Goal: Task Accomplishment & Management: Use online tool/utility

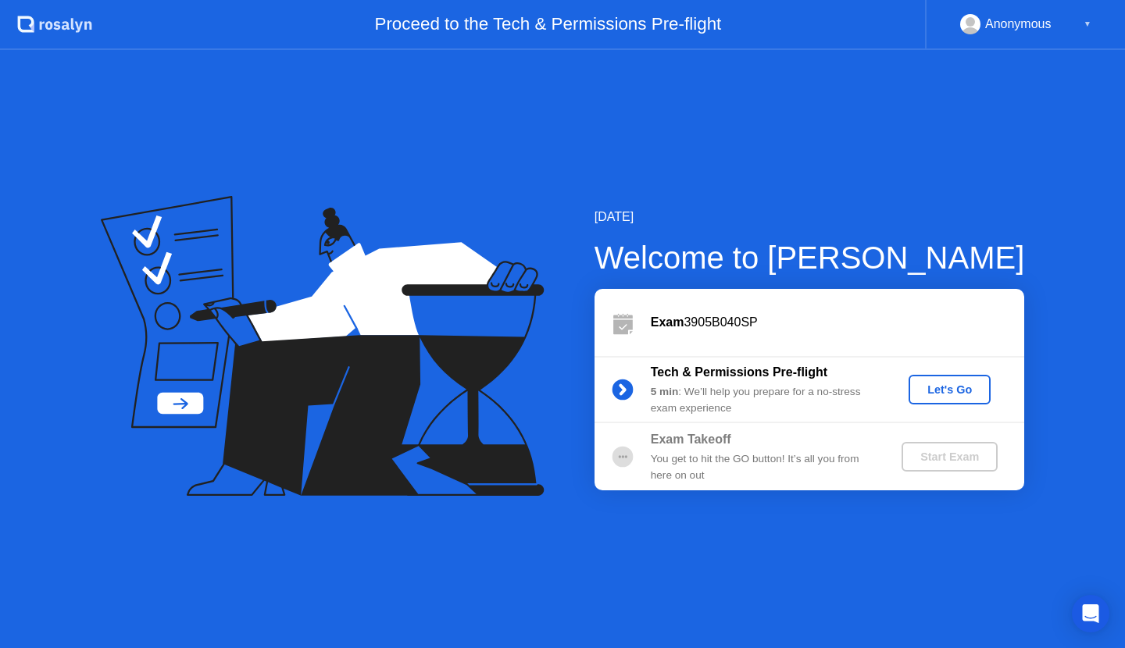
click at [950, 390] on div "Let's Go" at bounding box center [950, 390] width 70 height 12
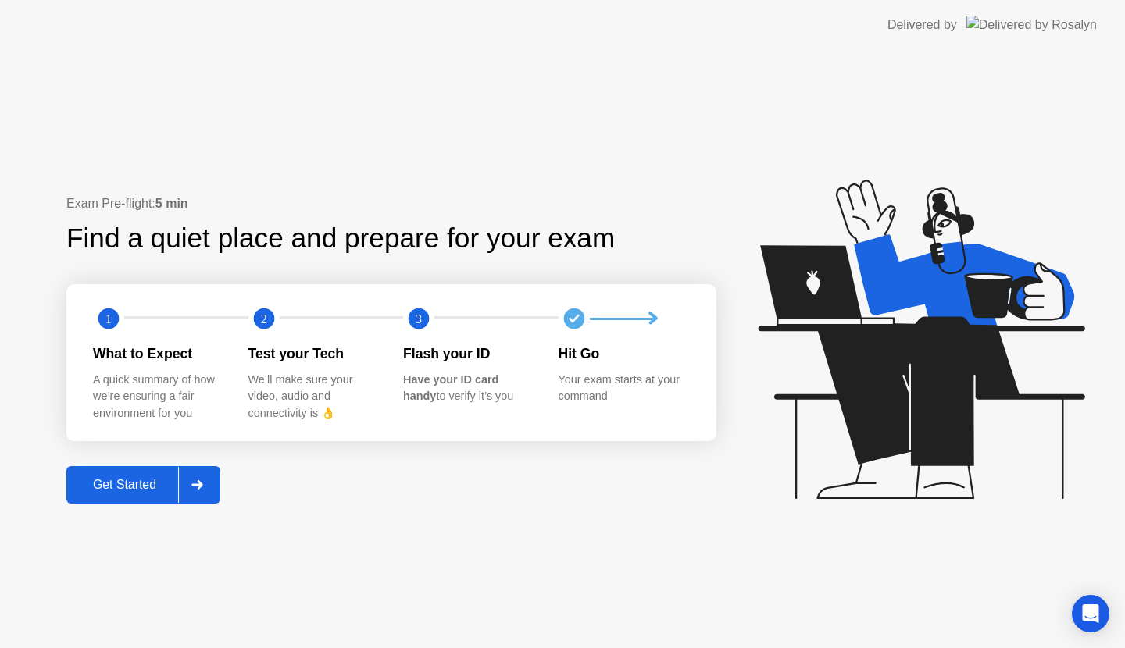
click at [142, 484] on div "Get Started" at bounding box center [124, 485] width 107 height 14
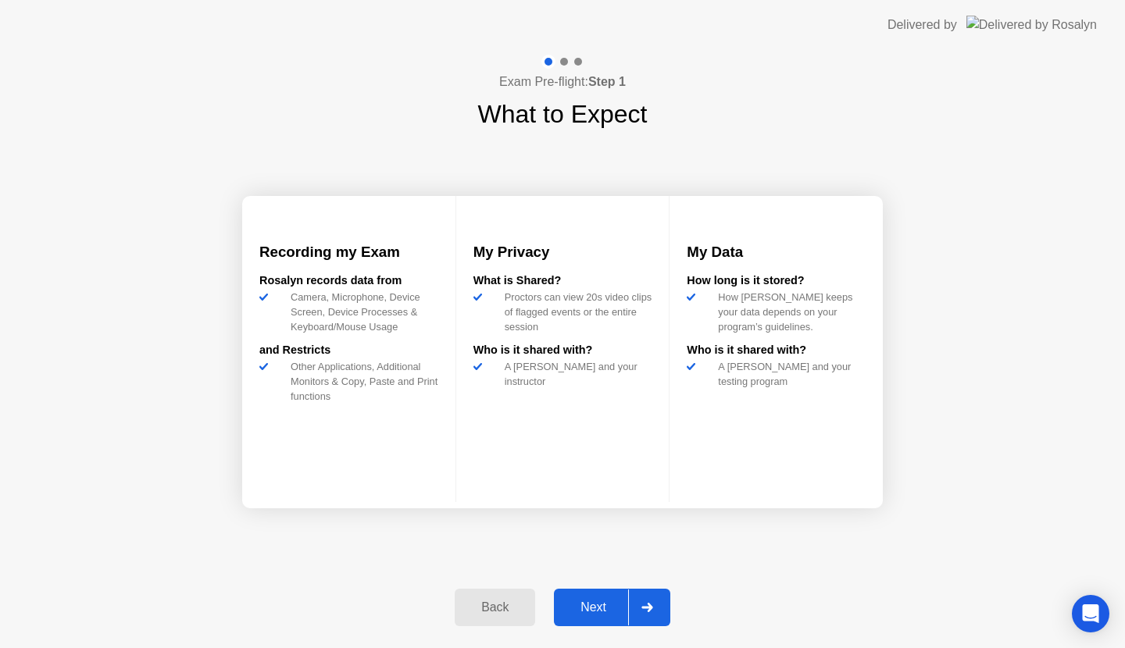
click at [591, 602] on div "Next" at bounding box center [594, 608] width 70 height 14
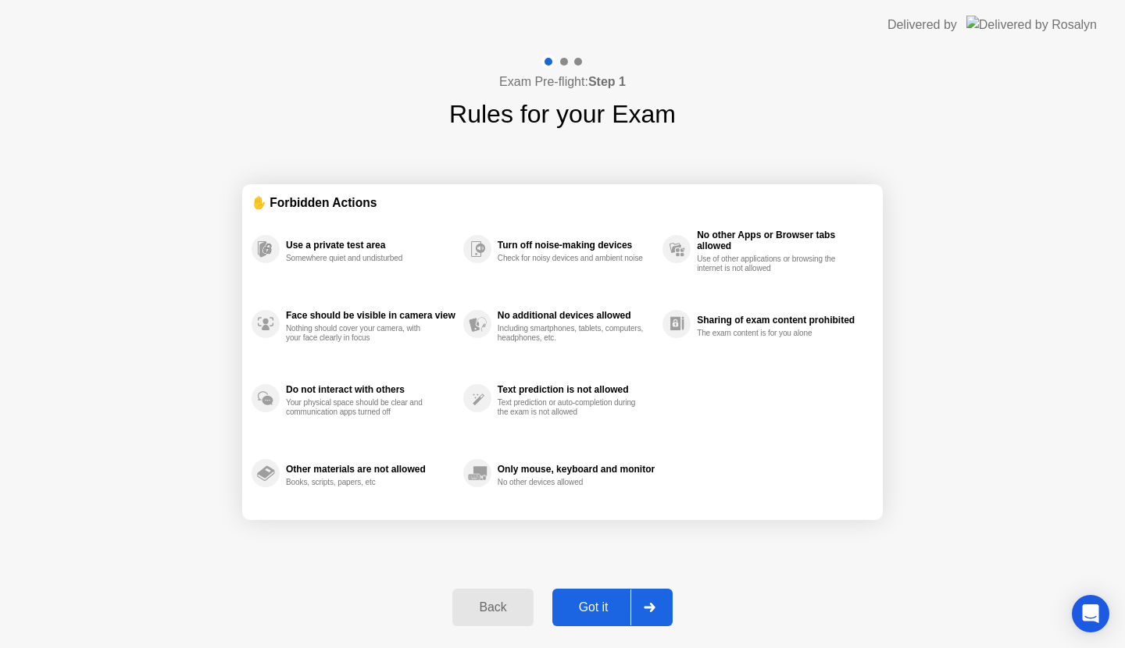
click at [591, 602] on div "Got it" at bounding box center [593, 608] width 73 height 14
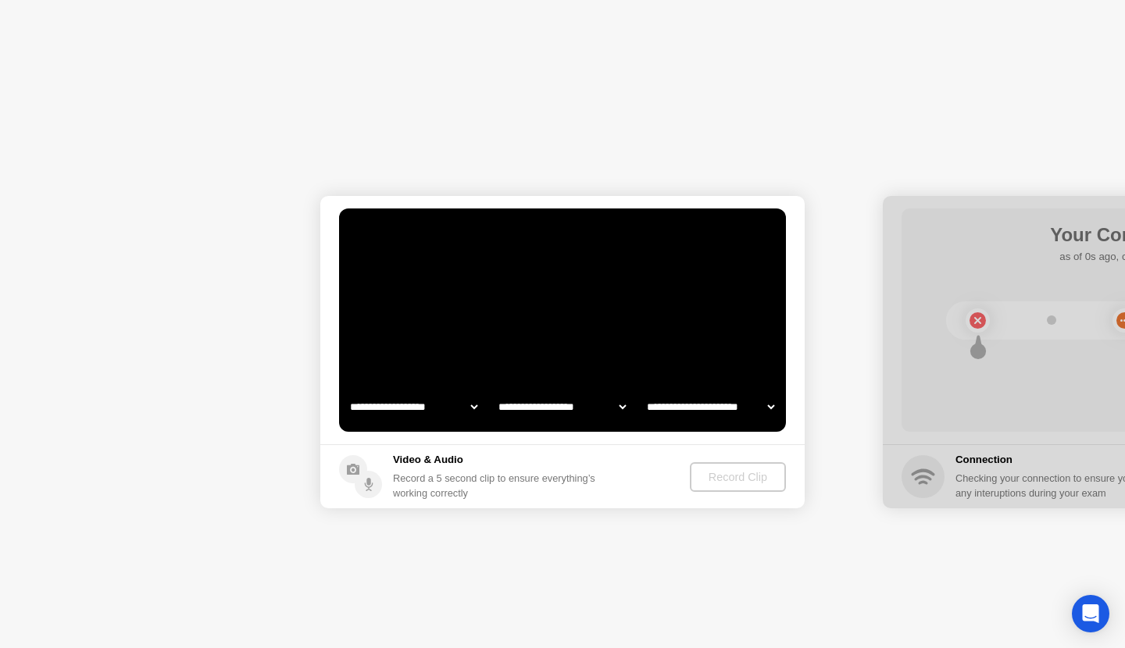
select select "**********"
select select "*******"
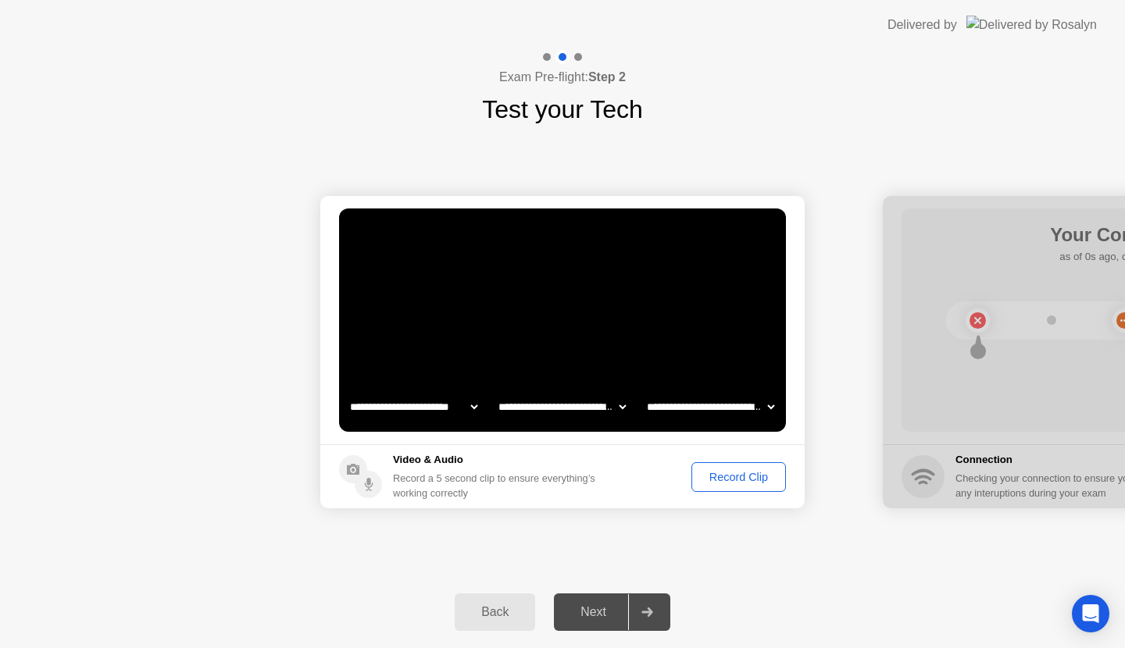
click at [741, 473] on div "Record Clip" at bounding box center [739, 477] width 84 height 12
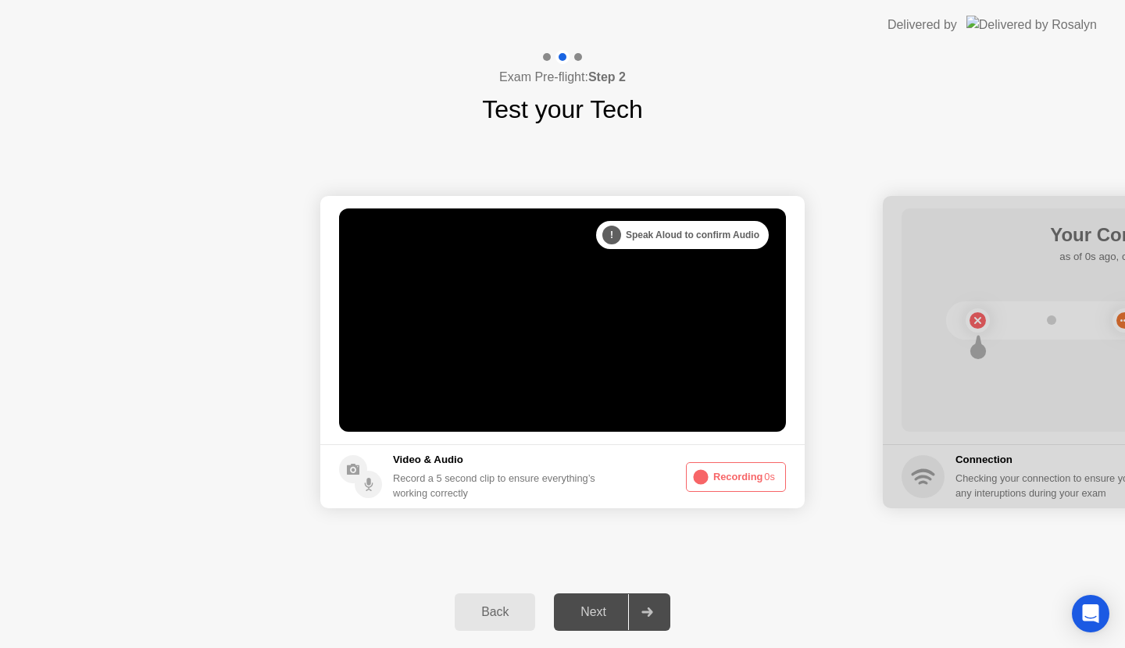
click at [602, 616] on div "Next" at bounding box center [594, 612] width 70 height 14
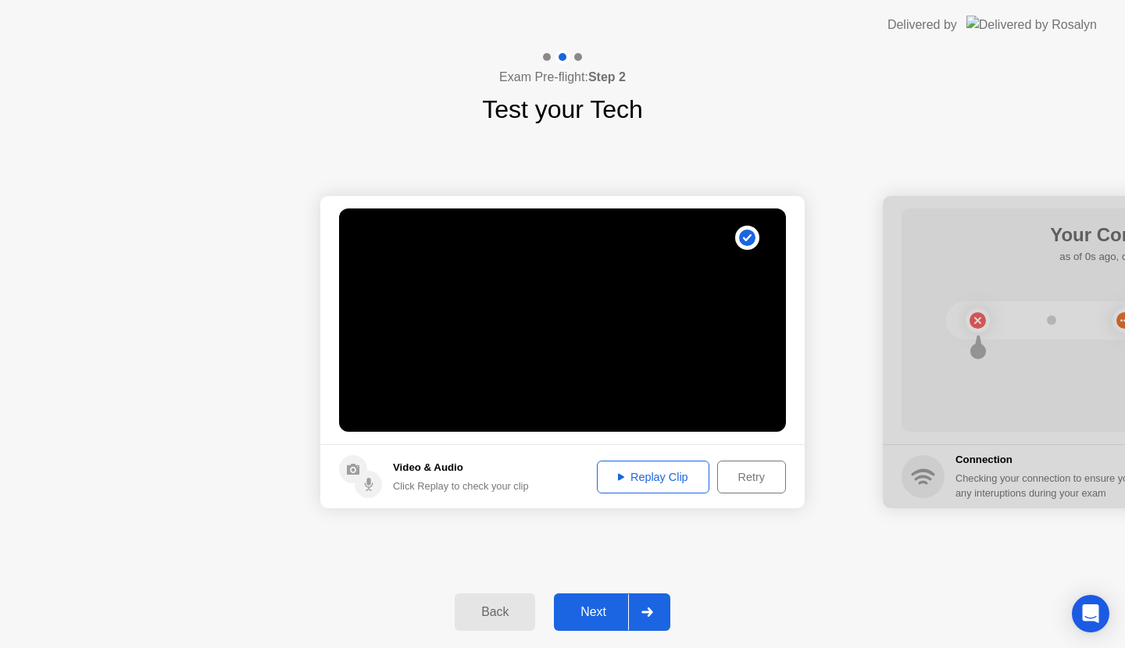
click at [612, 614] on div "Next" at bounding box center [594, 612] width 70 height 14
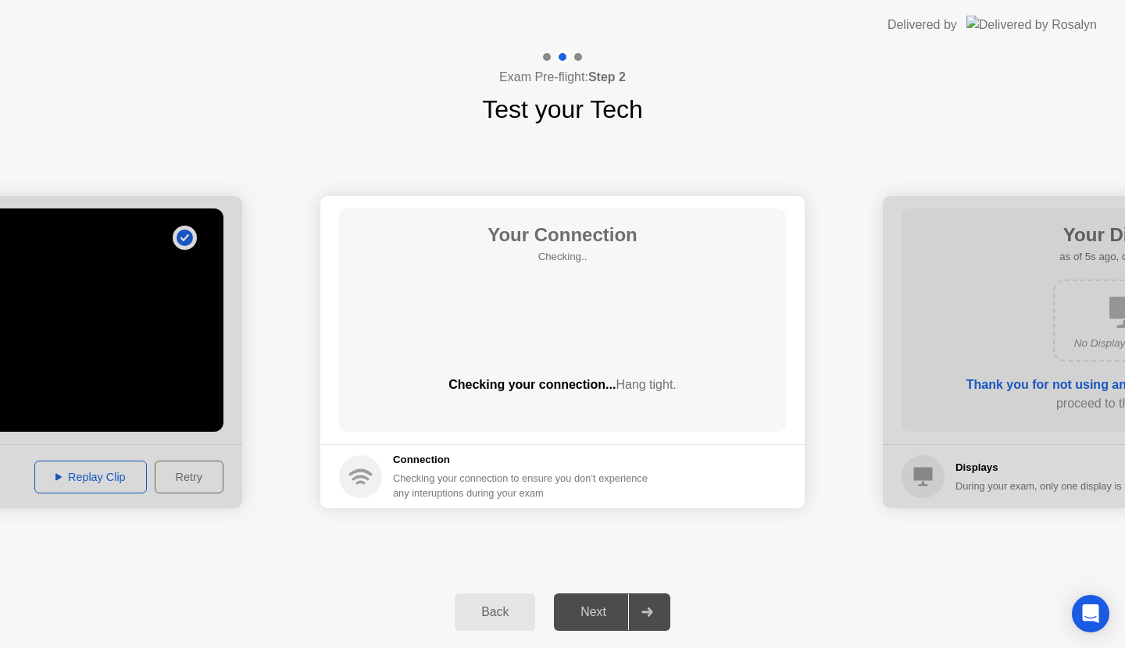
click at [612, 614] on div "Next" at bounding box center [594, 612] width 70 height 14
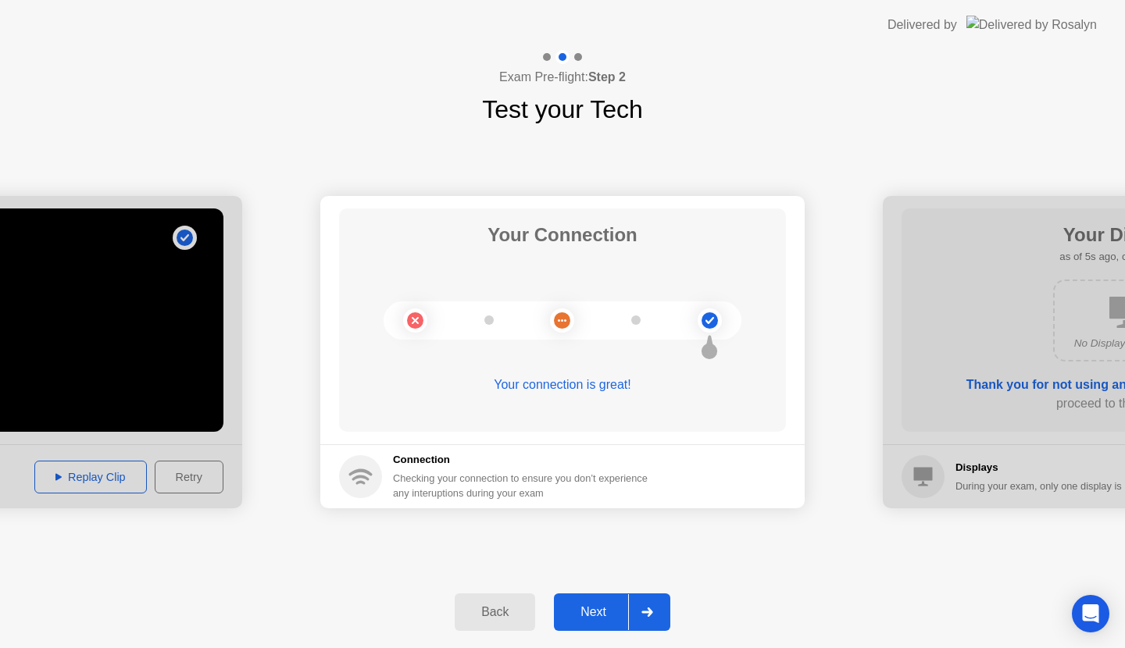
click at [612, 614] on div "Next" at bounding box center [594, 612] width 70 height 14
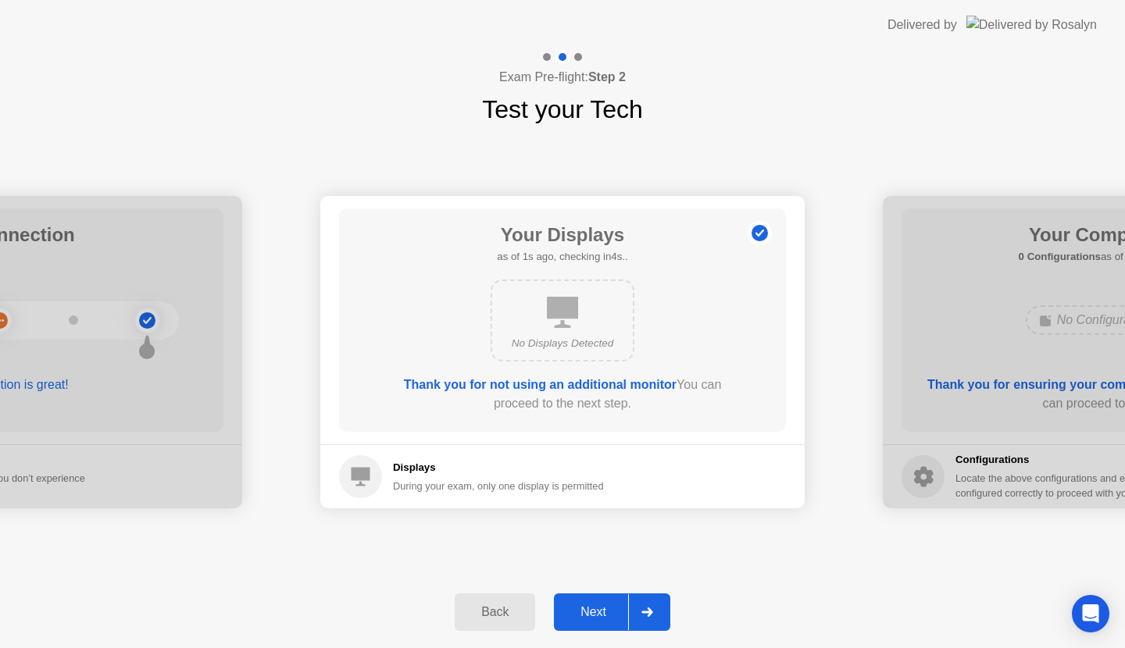
click at [612, 614] on div "Next" at bounding box center [594, 612] width 70 height 14
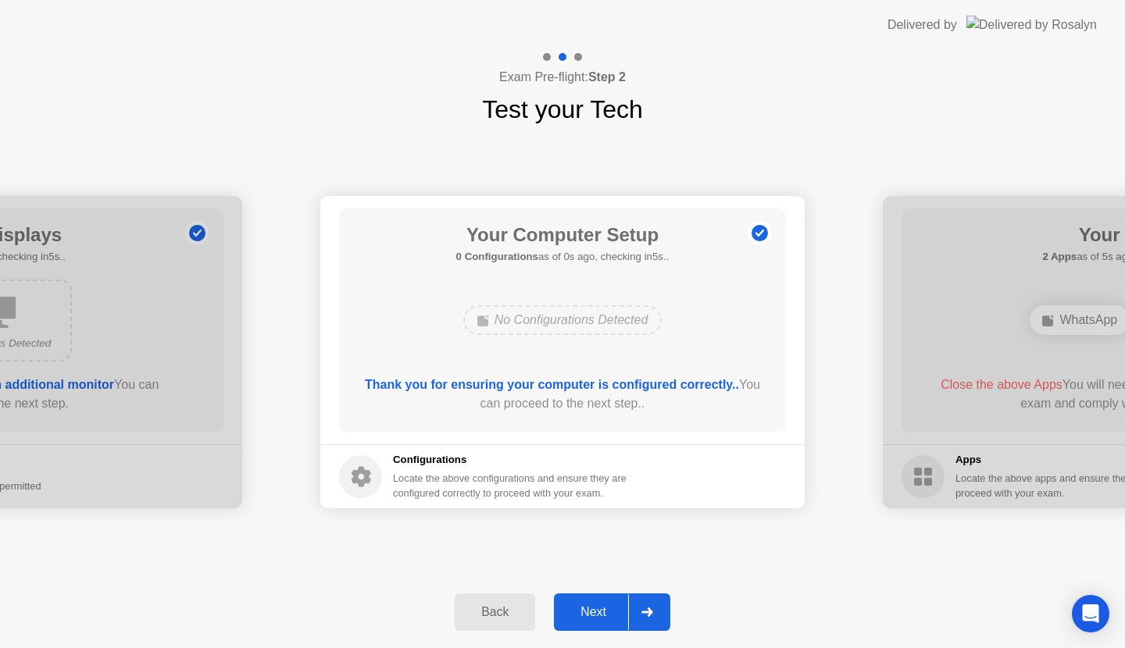
click at [612, 614] on div "Next" at bounding box center [594, 612] width 70 height 14
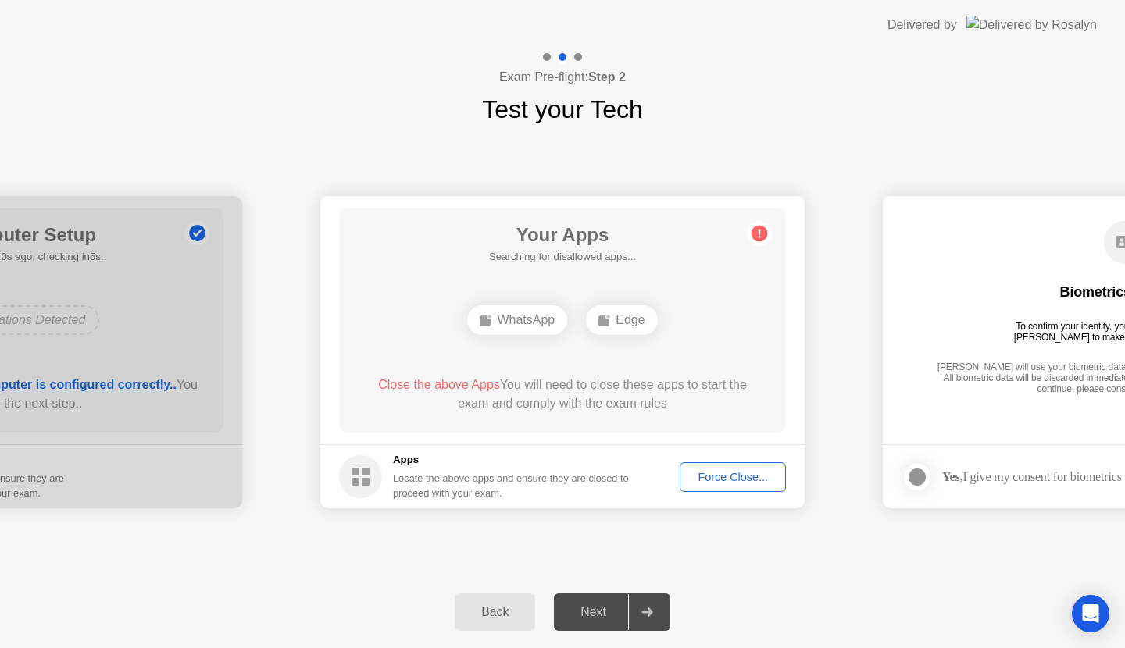
click at [612, 614] on div "Next" at bounding box center [594, 612] width 70 height 14
drag, startPoint x: 612, startPoint y: 614, endPoint x: 662, endPoint y: 612, distance: 50.8
click at [662, 612] on div at bounding box center [646, 612] width 37 height 36
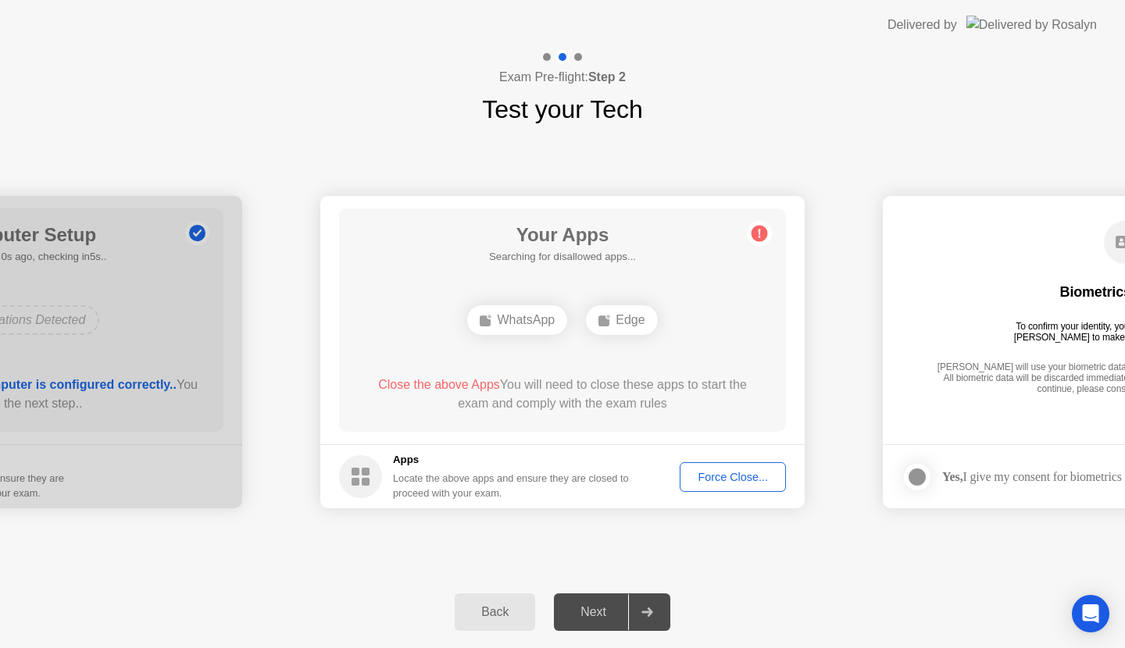
drag, startPoint x: 469, startPoint y: 390, endPoint x: 720, endPoint y: 492, distance: 271.6
click at [720, 492] on app-apps "Your Apps Searching for disallowed apps... WhatsApp Edge Close the above Apps Y…" at bounding box center [562, 352] width 484 height 312
click at [723, 478] on div "Force Close..." at bounding box center [732, 477] width 95 height 12
click at [713, 479] on div "Force Close..." at bounding box center [732, 477] width 95 height 12
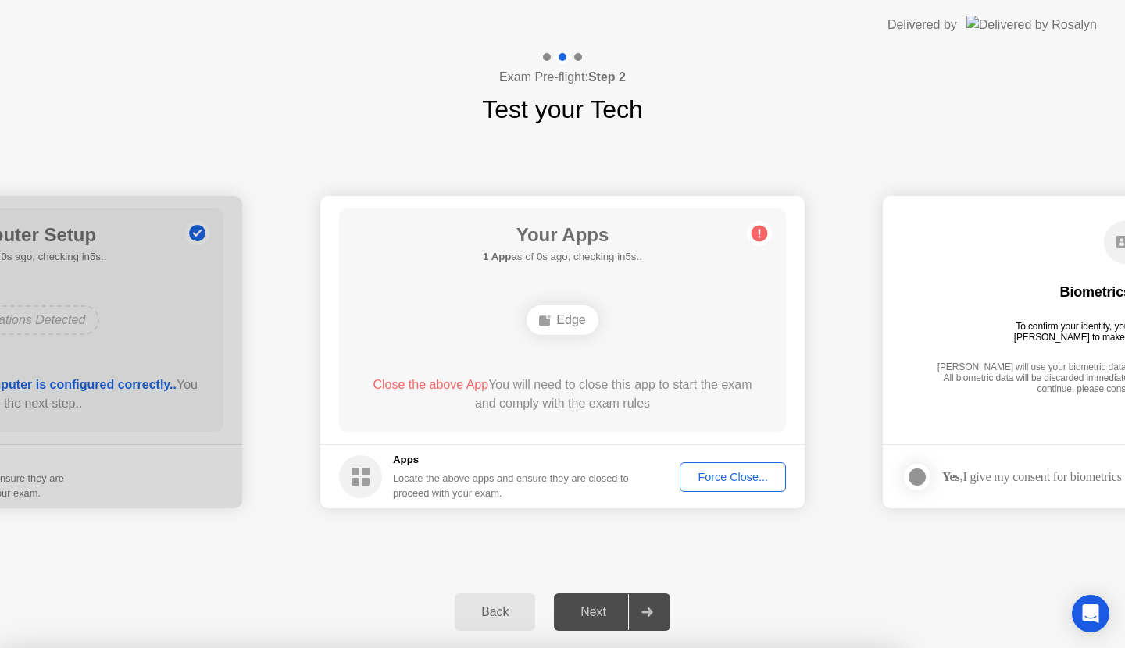
click at [723, 485] on button "Force Close..." at bounding box center [733, 477] width 106 height 30
click at [759, 466] on button "Force Close..." at bounding box center [733, 477] width 106 height 30
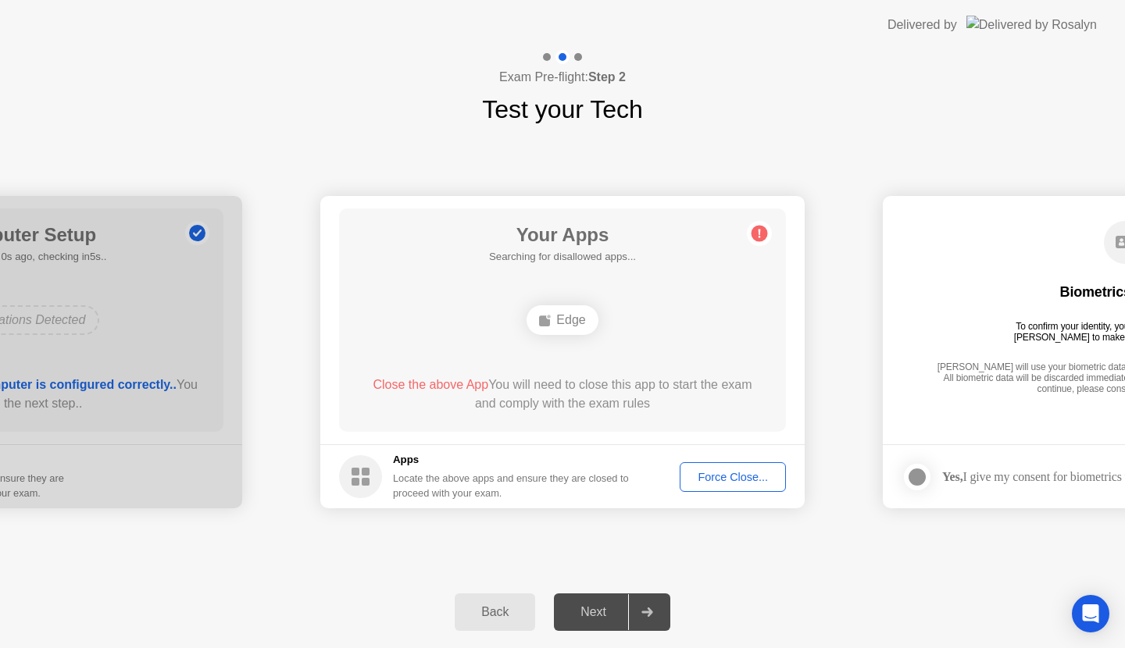
click at [579, 56] on div at bounding box center [578, 57] width 8 height 8
click at [563, 316] on div "Edge" at bounding box center [562, 320] width 71 height 30
click at [730, 476] on div "Force Close..." at bounding box center [732, 477] width 95 height 12
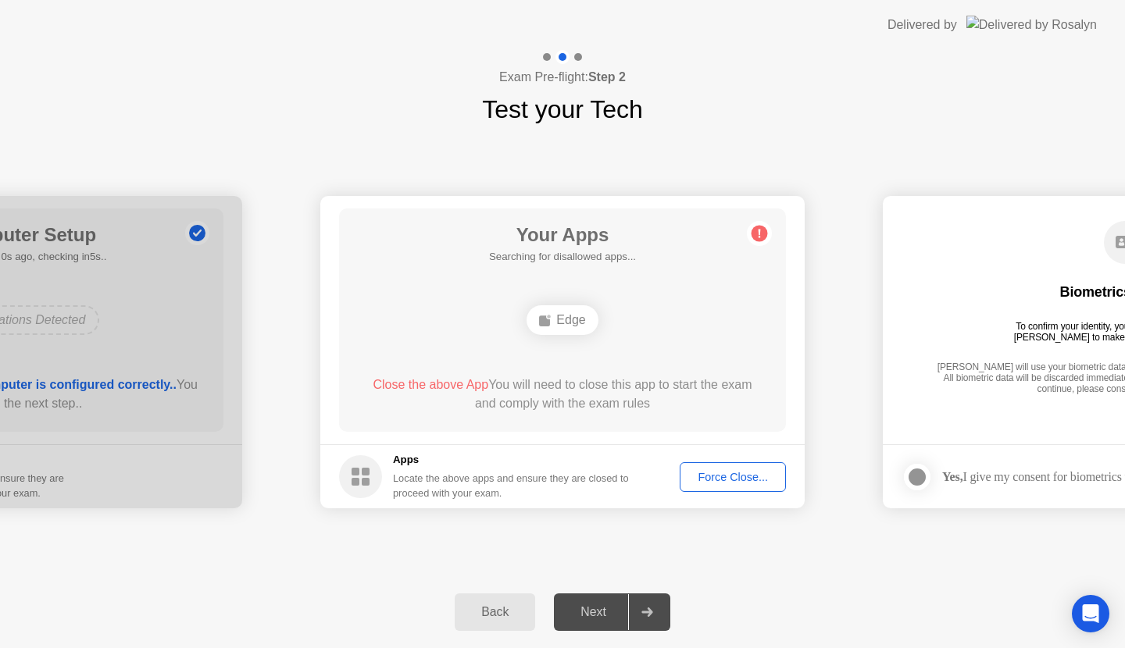
click at [726, 475] on div "Force Close..." at bounding box center [732, 477] width 95 height 12
click at [463, 380] on span "Close the above App" at bounding box center [431, 384] width 116 height 13
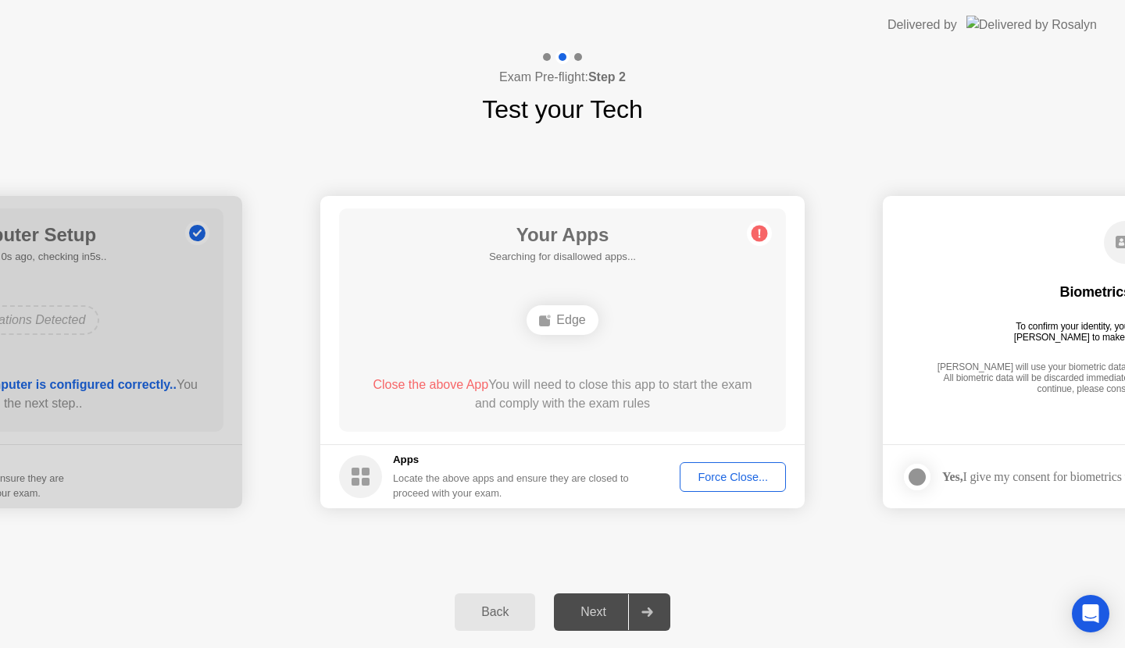
click at [714, 477] on div "Force Close..." at bounding box center [732, 477] width 95 height 12
click at [762, 473] on div "Force Close..." at bounding box center [732, 477] width 95 height 12
click at [726, 474] on div "Force Close..." at bounding box center [732, 477] width 95 height 12
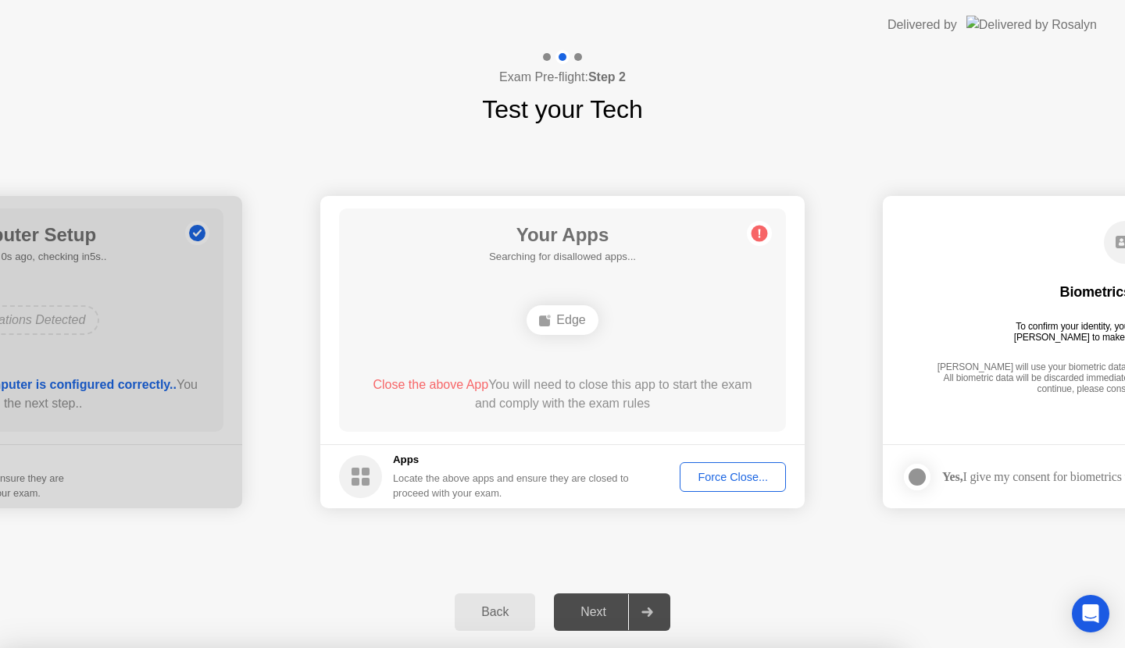
click at [916, 469] on div at bounding box center [917, 477] width 19 height 19
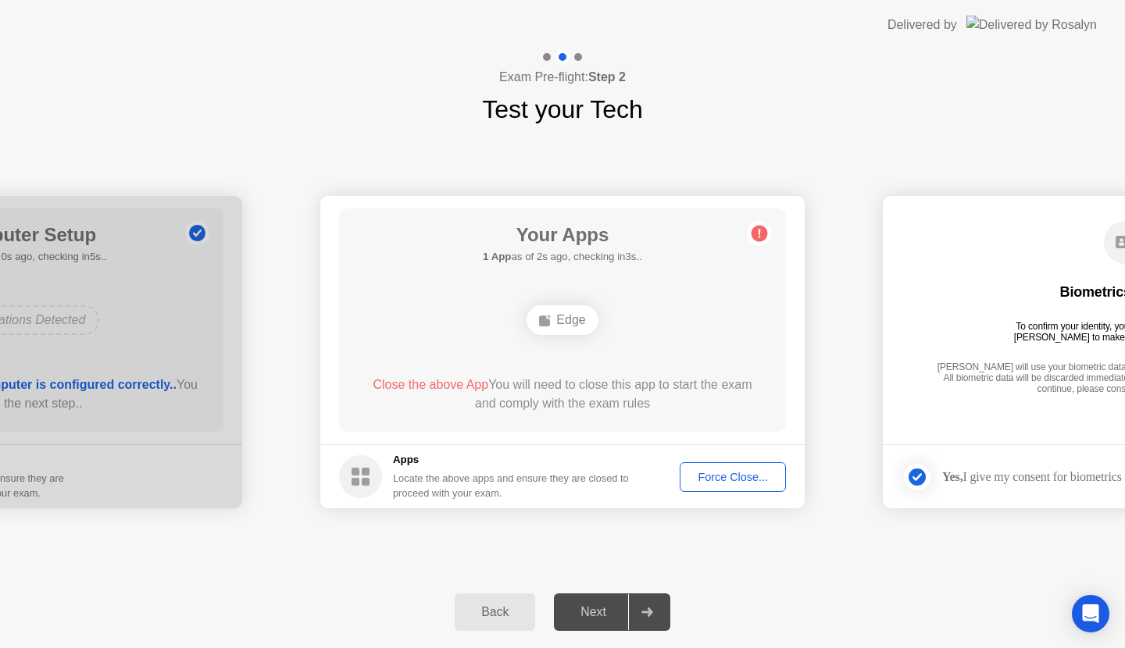
click at [916, 469] on div at bounding box center [917, 477] width 19 height 19
click at [730, 475] on div "Force Close..." at bounding box center [732, 477] width 95 height 12
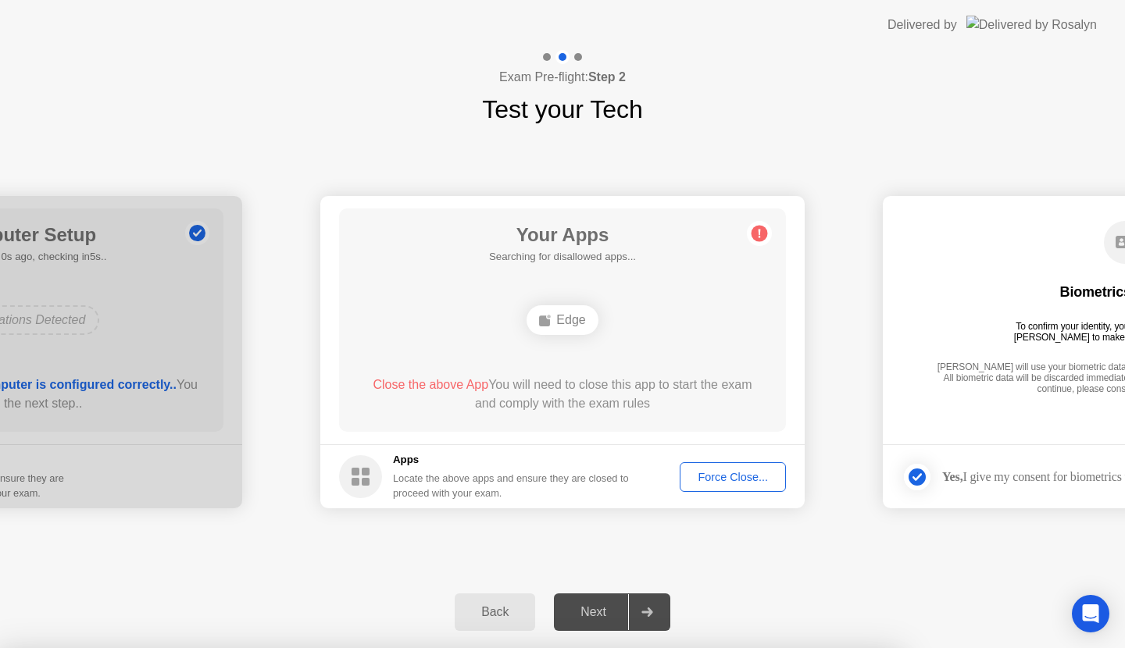
click at [724, 477] on div "Force Close..." at bounding box center [732, 477] width 95 height 12
click at [708, 480] on div "Force Close..." at bounding box center [732, 477] width 95 height 12
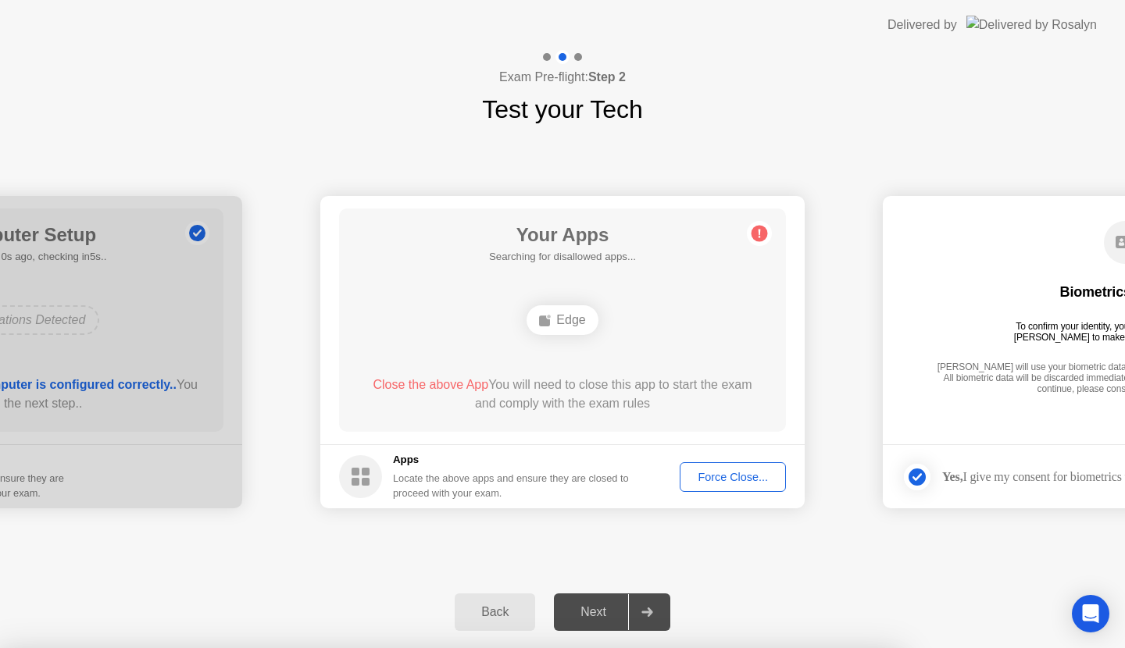
click at [649, 619] on div at bounding box center [646, 612] width 37 height 36
click at [595, 616] on div "Next" at bounding box center [594, 612] width 70 height 14
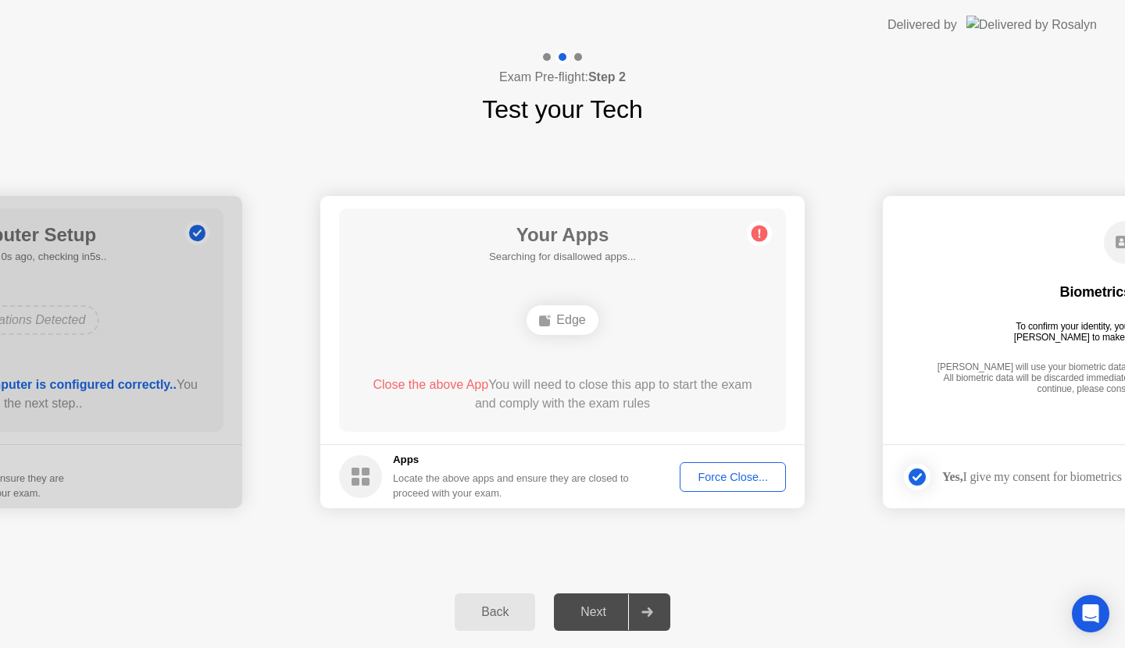
click at [595, 616] on div "Next" at bounding box center [594, 612] width 70 height 14
drag, startPoint x: 595, startPoint y: 616, endPoint x: 507, endPoint y: 620, distance: 88.4
click at [507, 620] on div "Back Next" at bounding box center [562, 613] width 1125 height 72
click at [507, 619] on div "Back" at bounding box center [494, 612] width 71 height 14
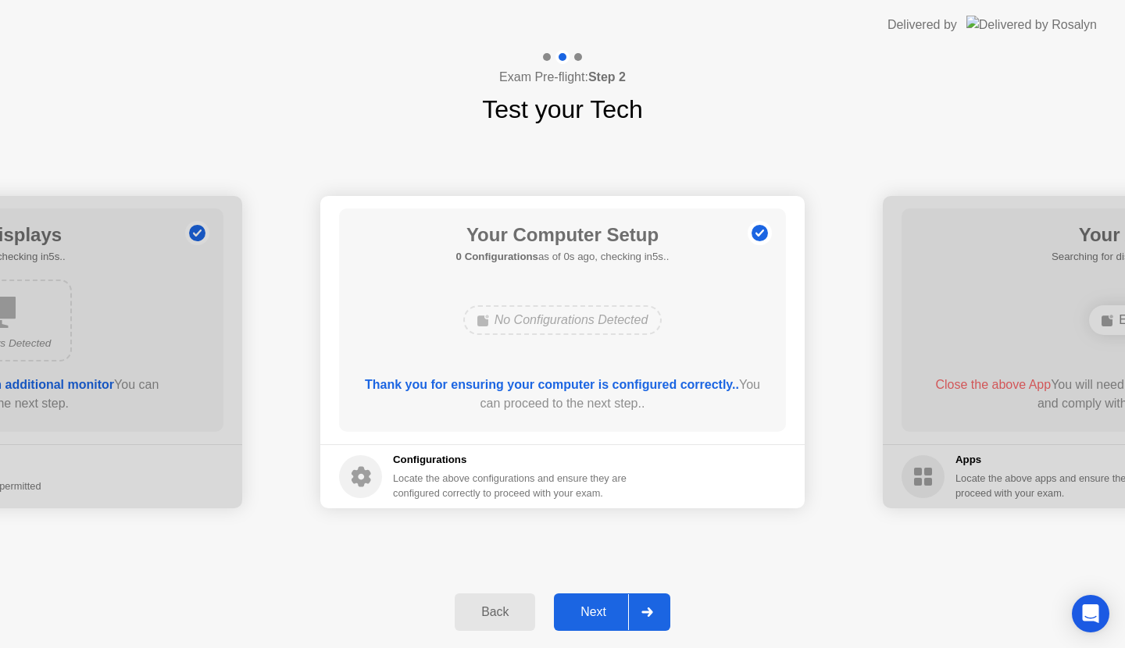
click at [507, 619] on div "Back" at bounding box center [494, 612] width 71 height 14
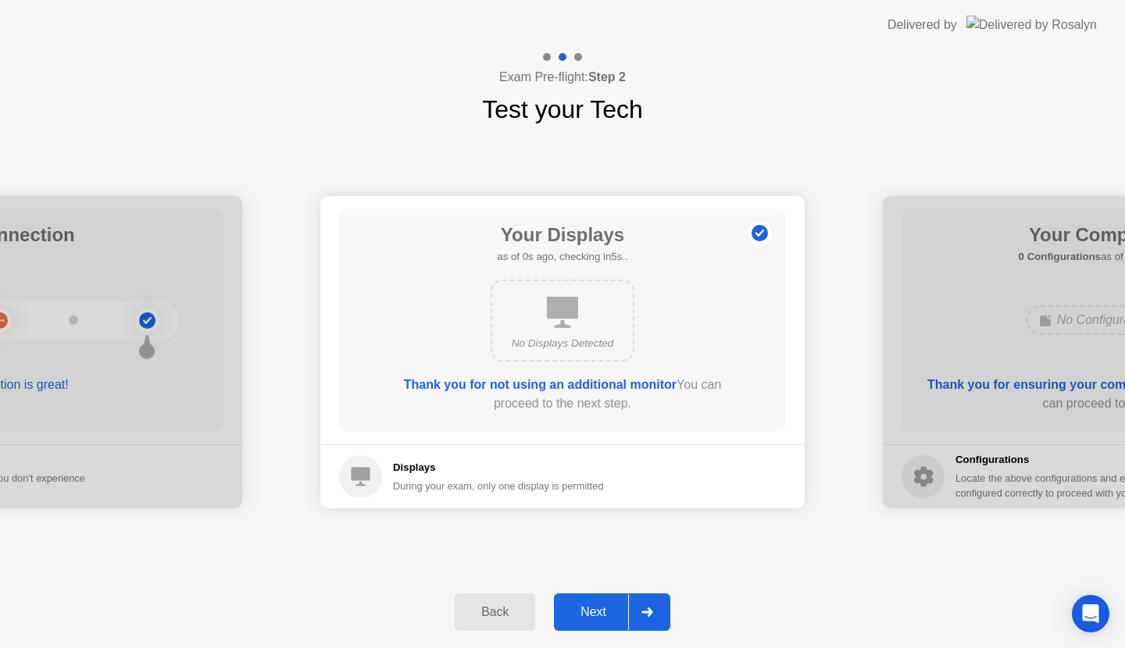
click at [507, 619] on div "Back" at bounding box center [494, 612] width 71 height 14
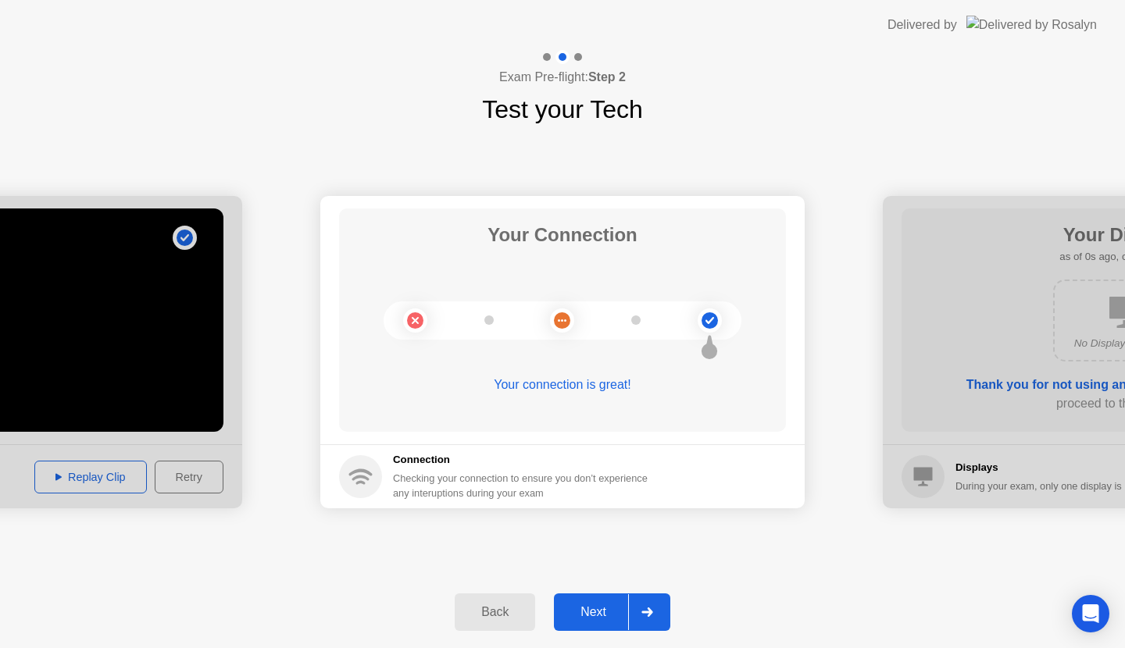
click at [507, 619] on div "Back" at bounding box center [494, 612] width 71 height 14
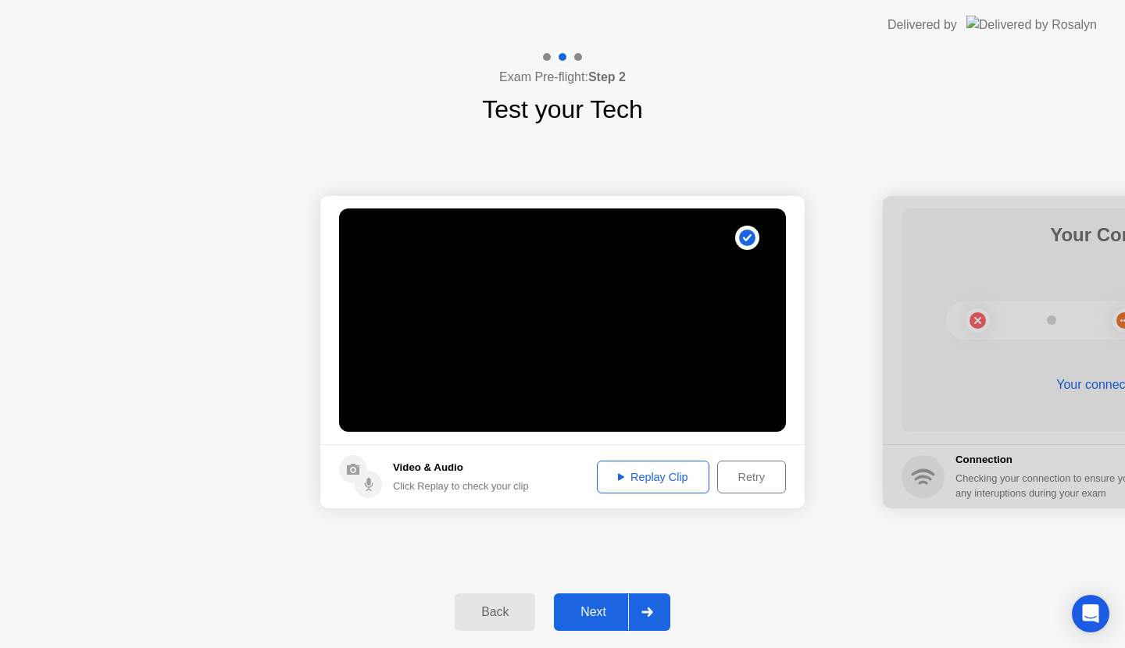
click at [507, 619] on div "Back" at bounding box center [494, 612] width 71 height 14
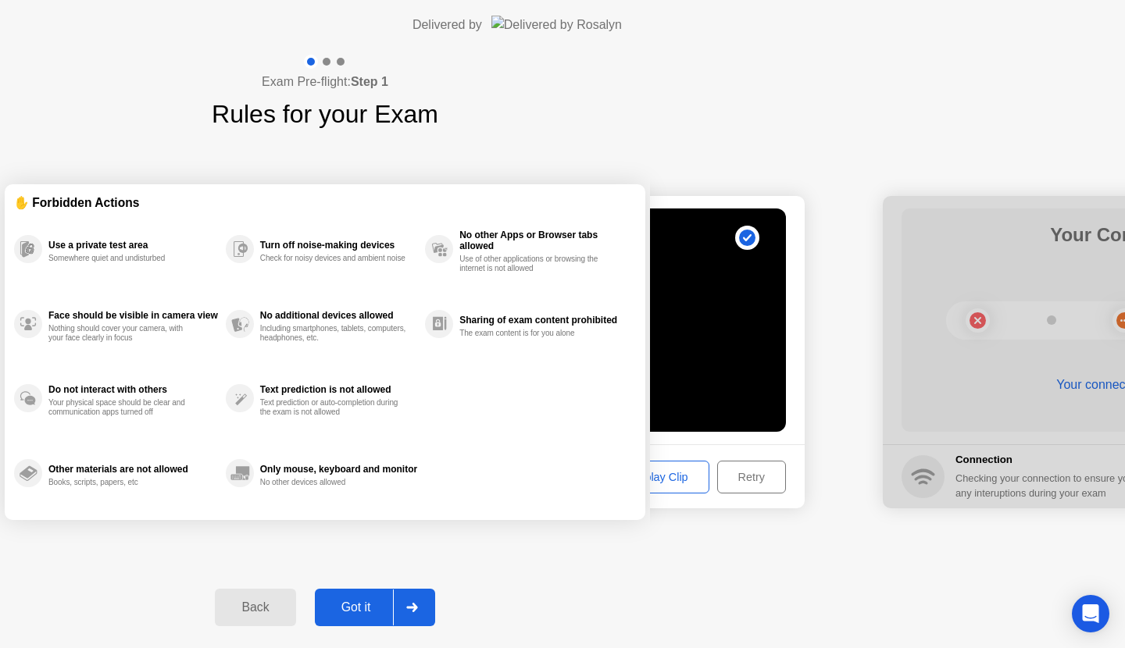
click at [295, 620] on button "Back" at bounding box center [255, 607] width 80 height 37
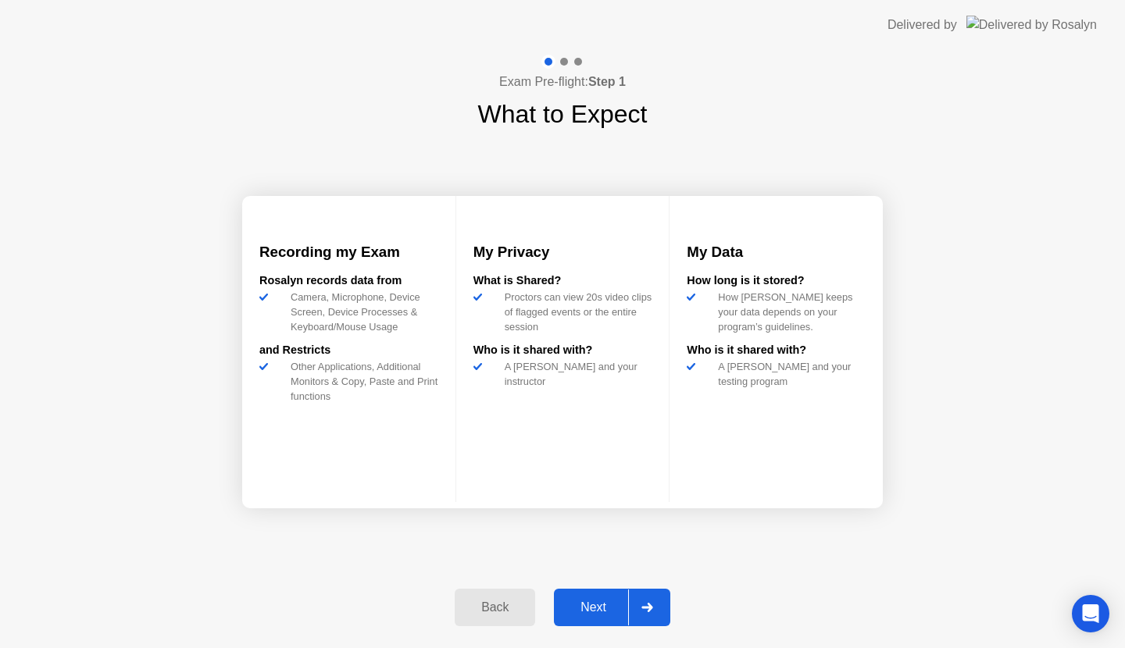
click at [612, 610] on div "Next" at bounding box center [594, 608] width 70 height 14
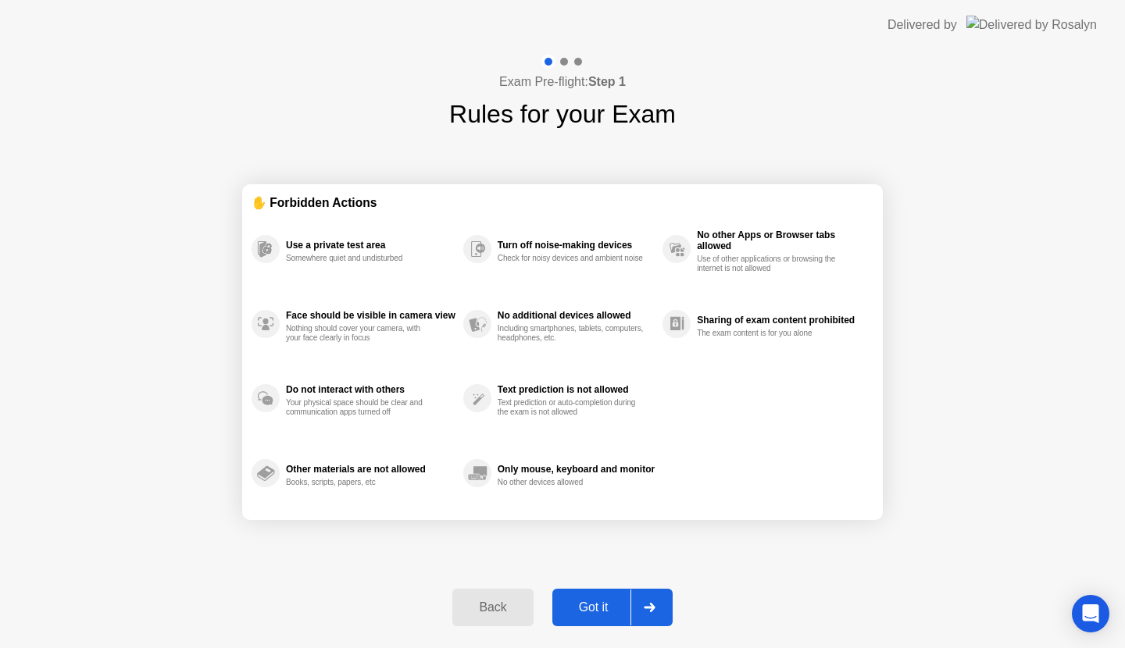
click at [612, 610] on div "Got it" at bounding box center [593, 608] width 73 height 14
select select "**********"
select select "*******"
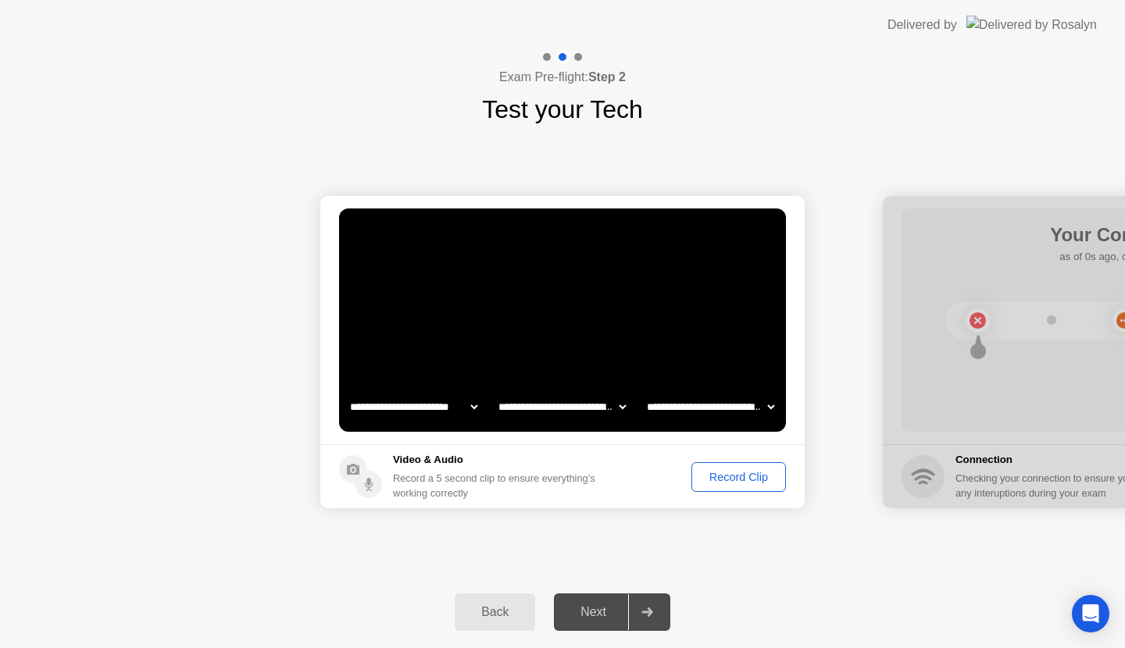
click at [612, 610] on div "Next" at bounding box center [594, 612] width 70 height 14
click at [655, 610] on div at bounding box center [646, 612] width 37 height 36
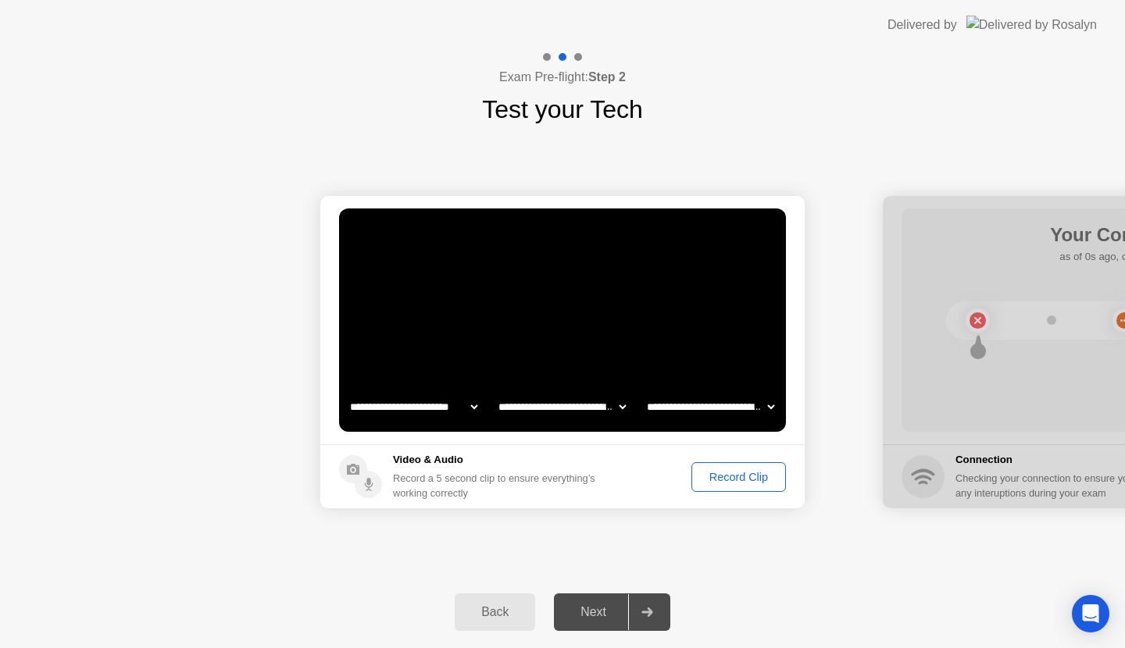
click at [751, 480] on div "Record Clip" at bounding box center [739, 477] width 84 height 12
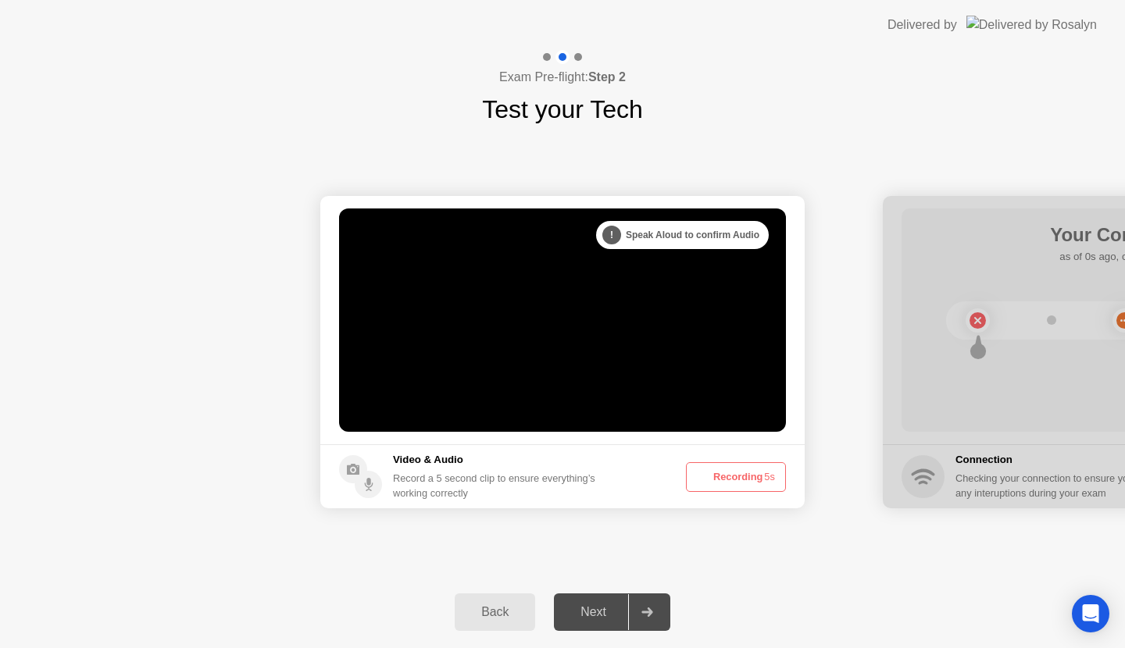
click at [751, 480] on button "Recording 5s" at bounding box center [736, 477] width 100 height 30
click at [751, 480] on button "Recording 4s" at bounding box center [736, 477] width 100 height 30
click at [753, 480] on button "Recording 0s" at bounding box center [736, 477] width 100 height 30
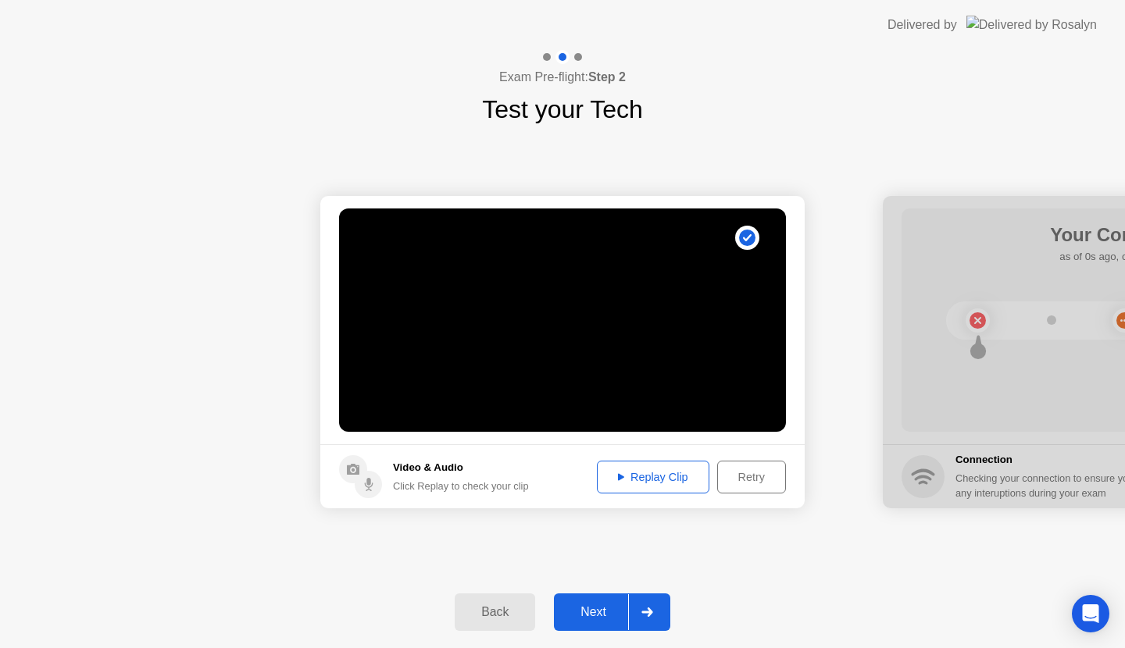
click at [596, 612] on div "Next" at bounding box center [594, 612] width 70 height 14
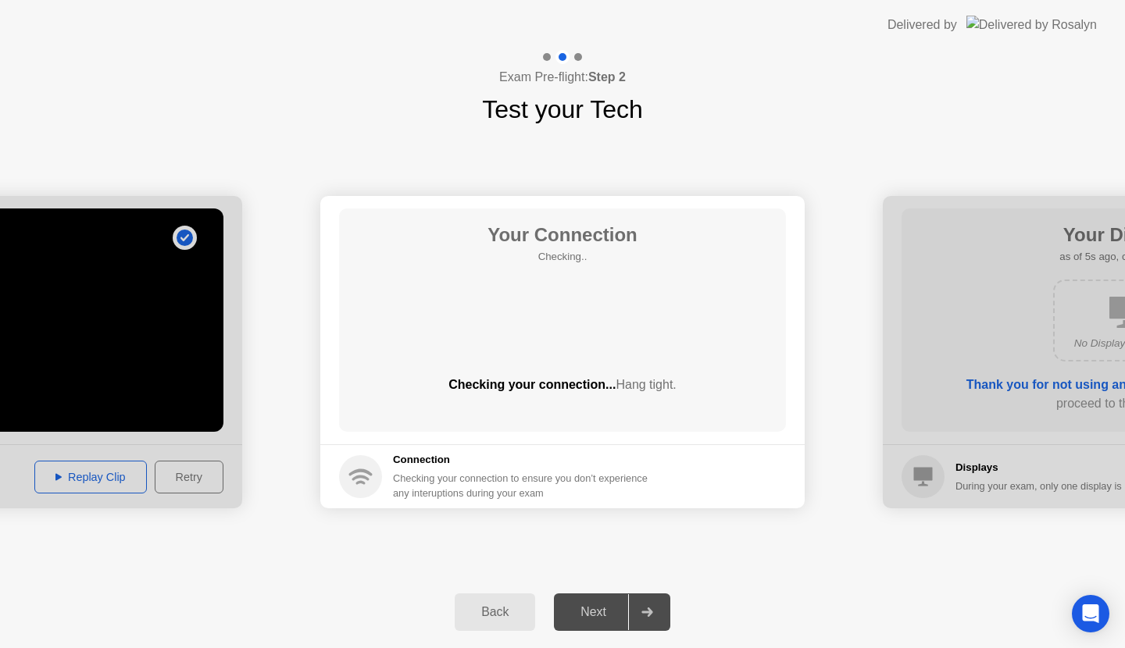
click at [493, 615] on div "Back" at bounding box center [494, 612] width 71 height 14
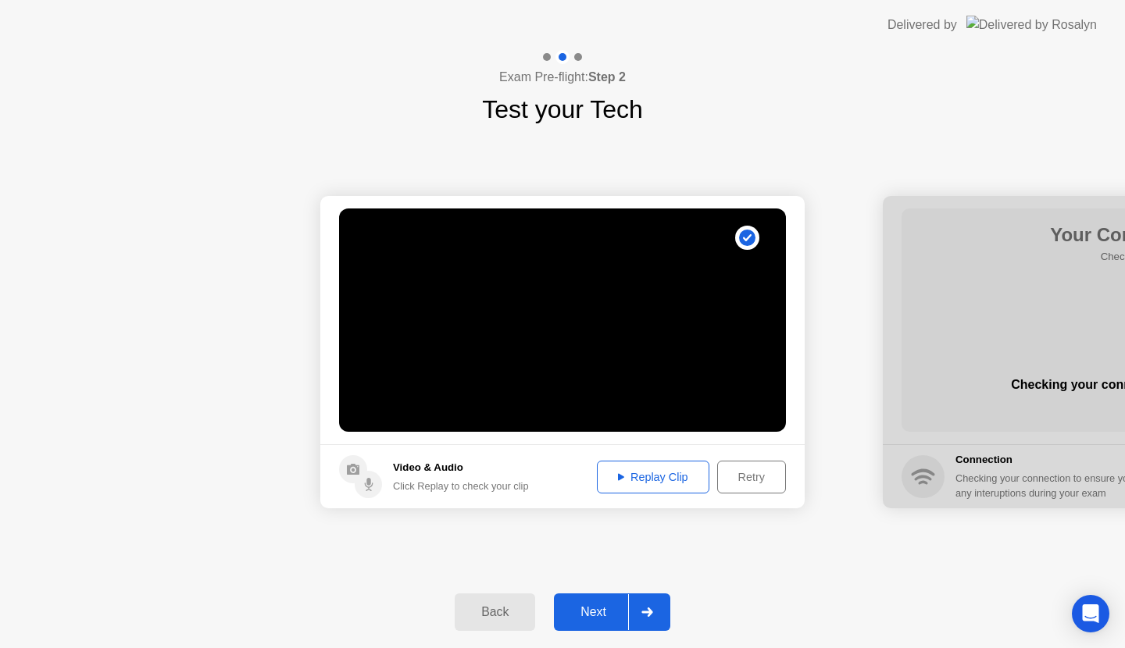
click at [613, 474] on div "Replay Clip" at bounding box center [653, 477] width 102 height 12
click at [614, 473] on div "Replay Clip" at bounding box center [653, 477] width 102 height 12
click at [618, 472] on div "Replay Clip" at bounding box center [653, 477] width 102 height 12
click at [749, 475] on div "Retry" at bounding box center [752, 477] width 58 height 12
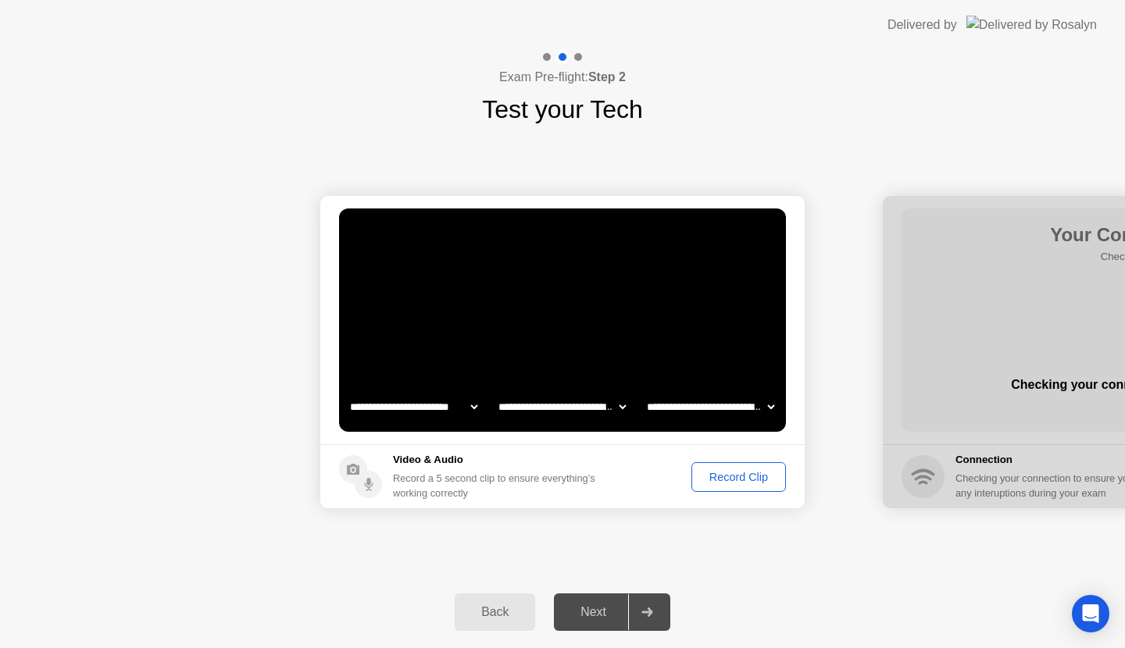
click at [730, 471] on div "Record Clip" at bounding box center [739, 477] width 84 height 12
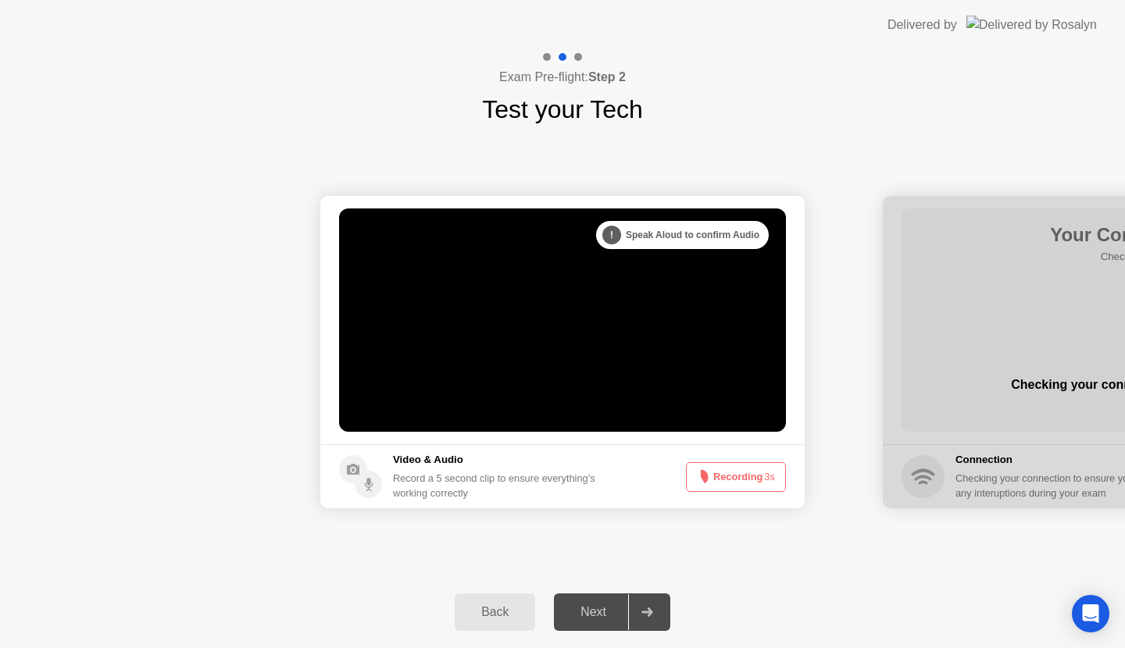
click at [730, 471] on button "Recording 3s" at bounding box center [736, 477] width 100 height 30
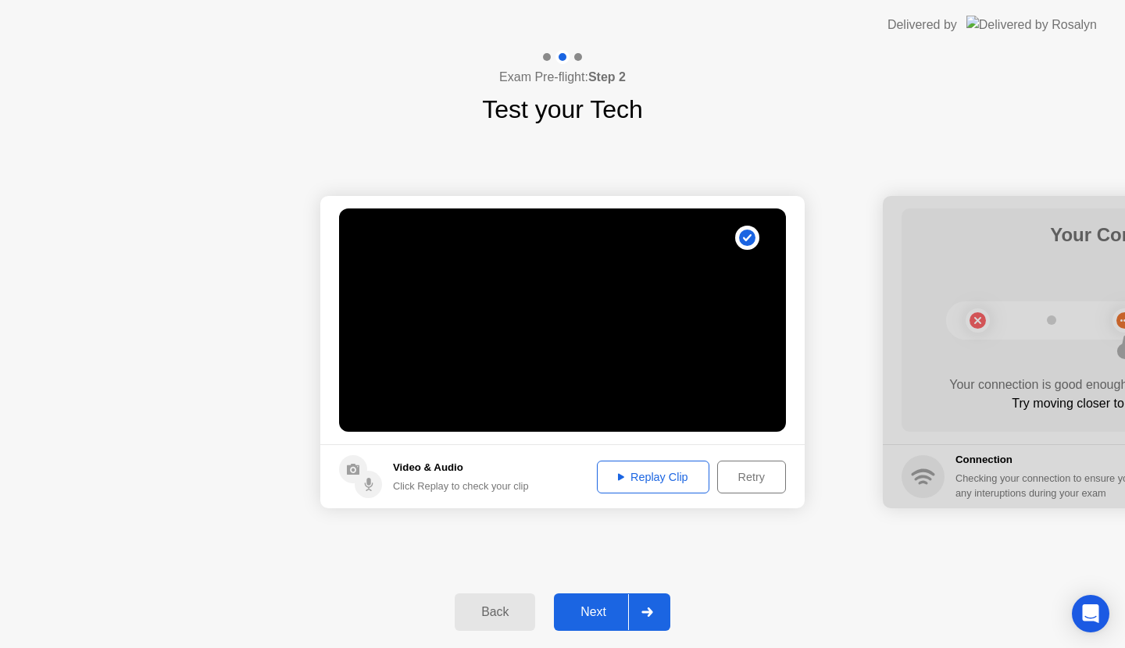
click at [730, 473] on div "Retry" at bounding box center [752, 477] width 58 height 12
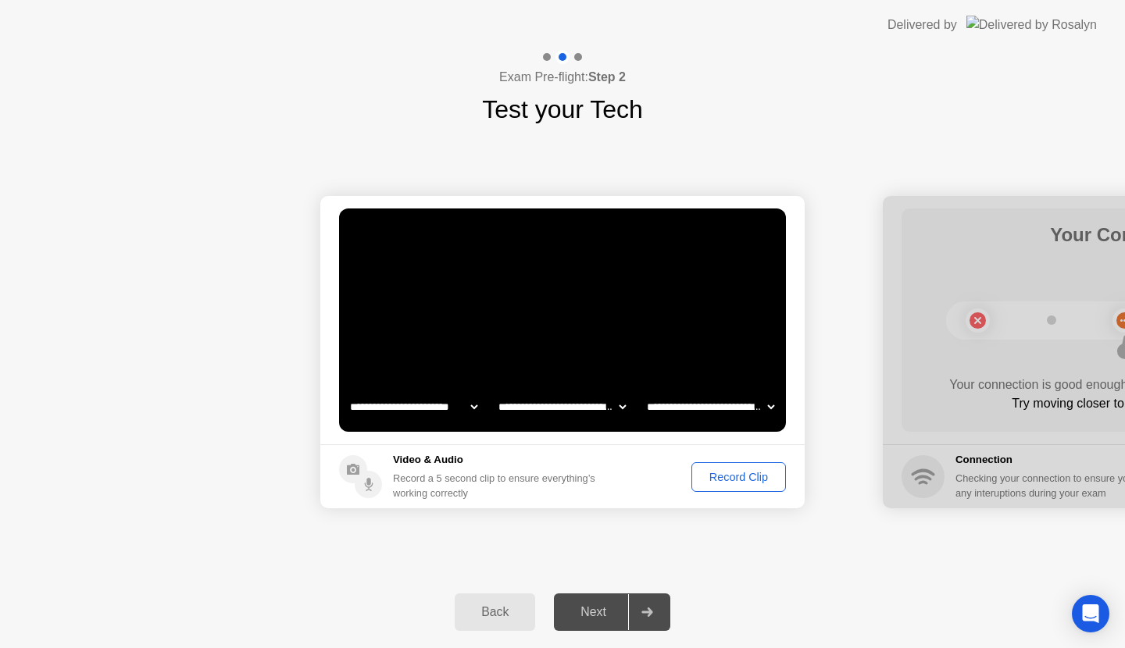
click at [727, 477] on div "Record Clip" at bounding box center [739, 477] width 84 height 12
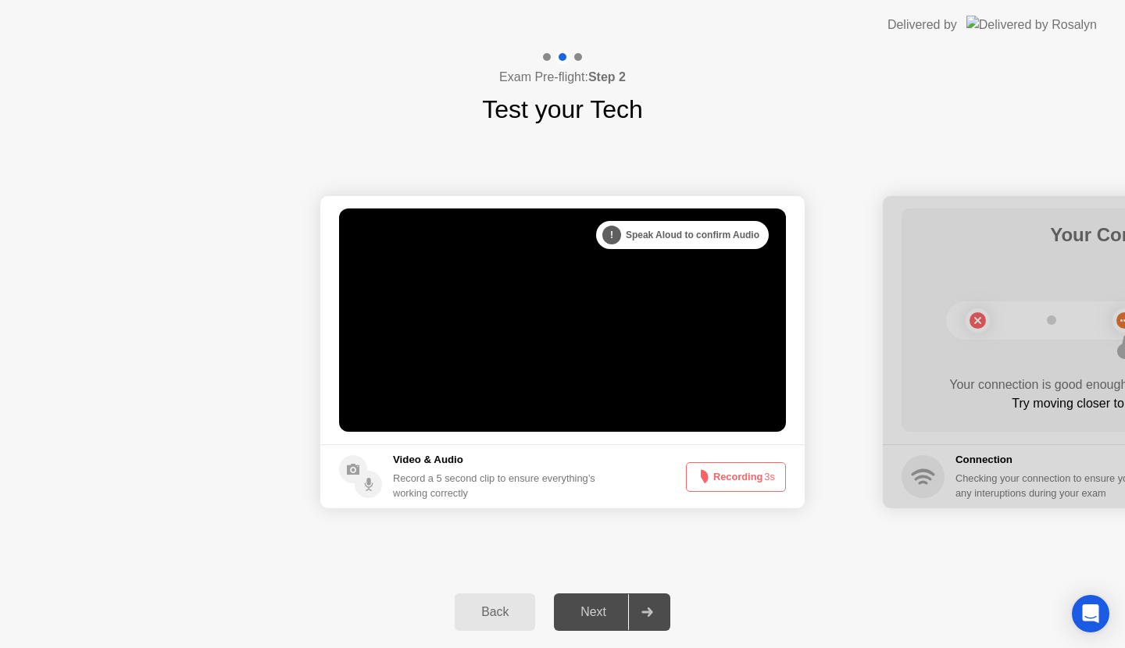
click at [726, 475] on button "Recording 3s" at bounding box center [736, 477] width 100 height 30
click at [726, 475] on button "Recording 2s" at bounding box center [736, 477] width 100 height 30
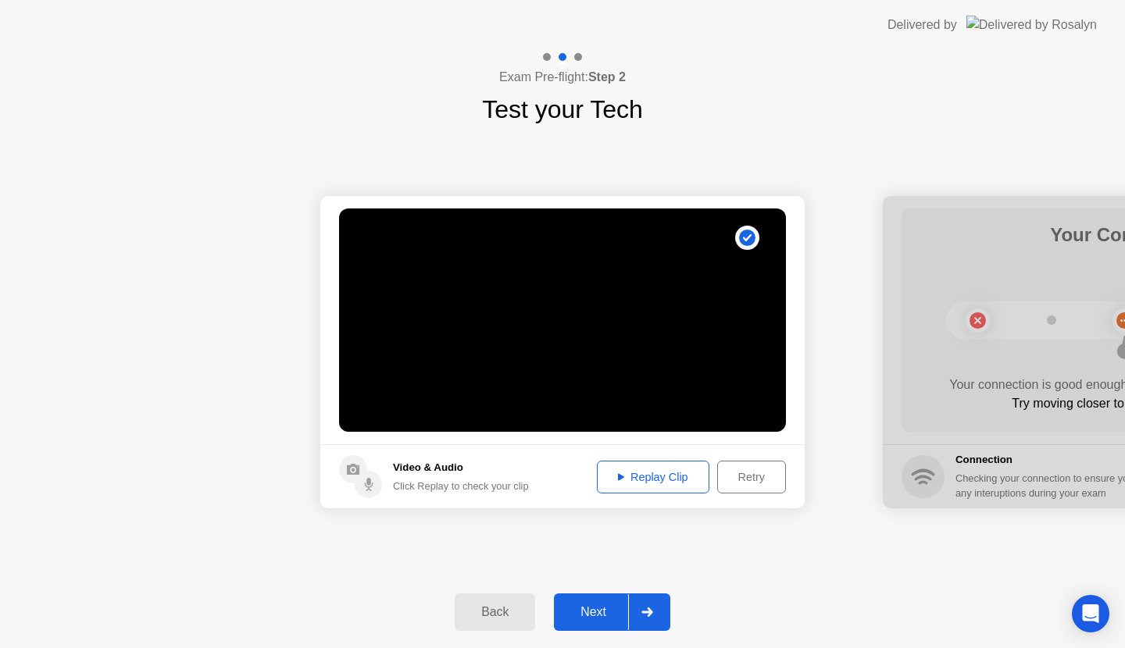
click at [735, 466] on button "Retry" at bounding box center [751, 477] width 69 height 33
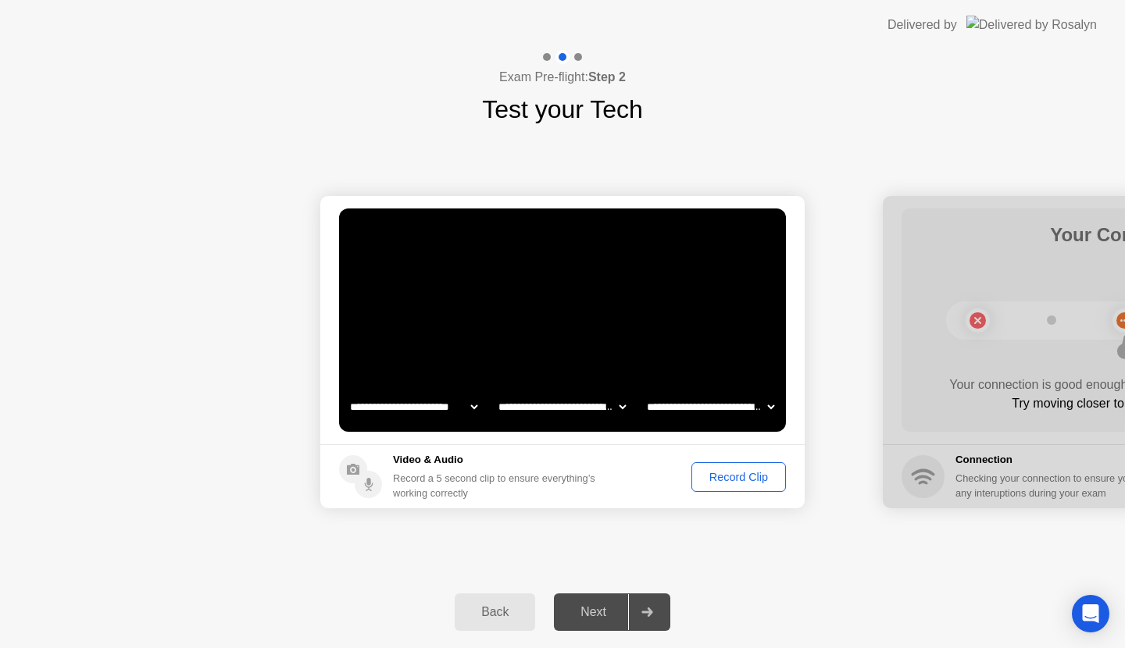
click at [736, 471] on div "Record Clip" at bounding box center [739, 477] width 84 height 12
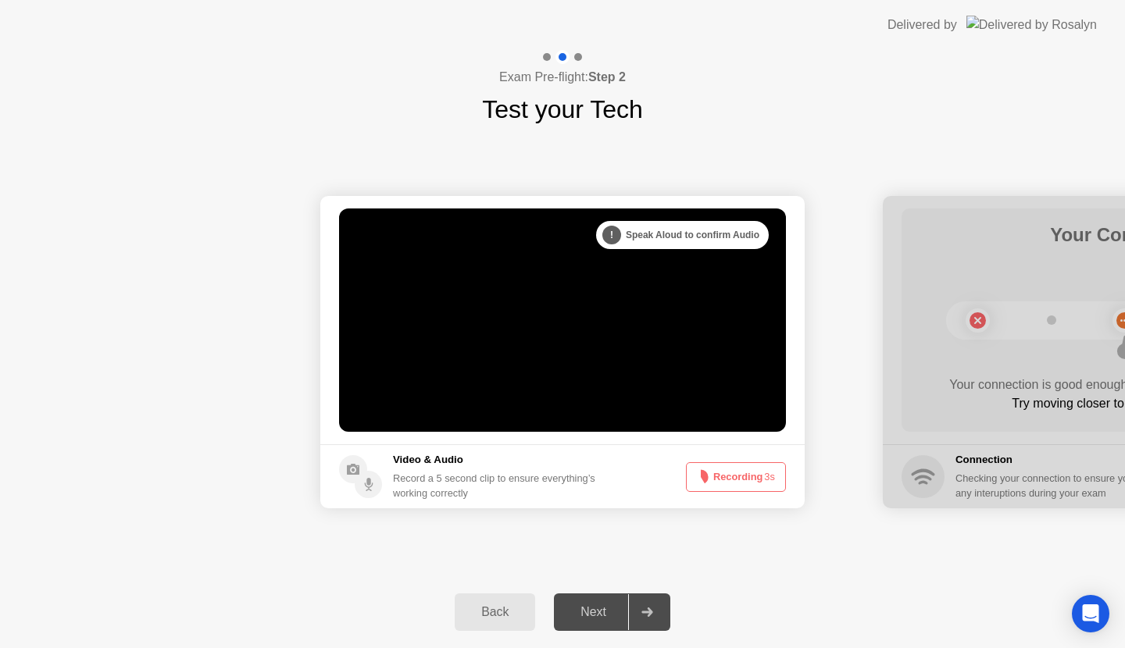
click at [729, 472] on button "Recording 3s" at bounding box center [736, 477] width 100 height 30
click at [727, 469] on button "Recording 0s" at bounding box center [736, 477] width 100 height 30
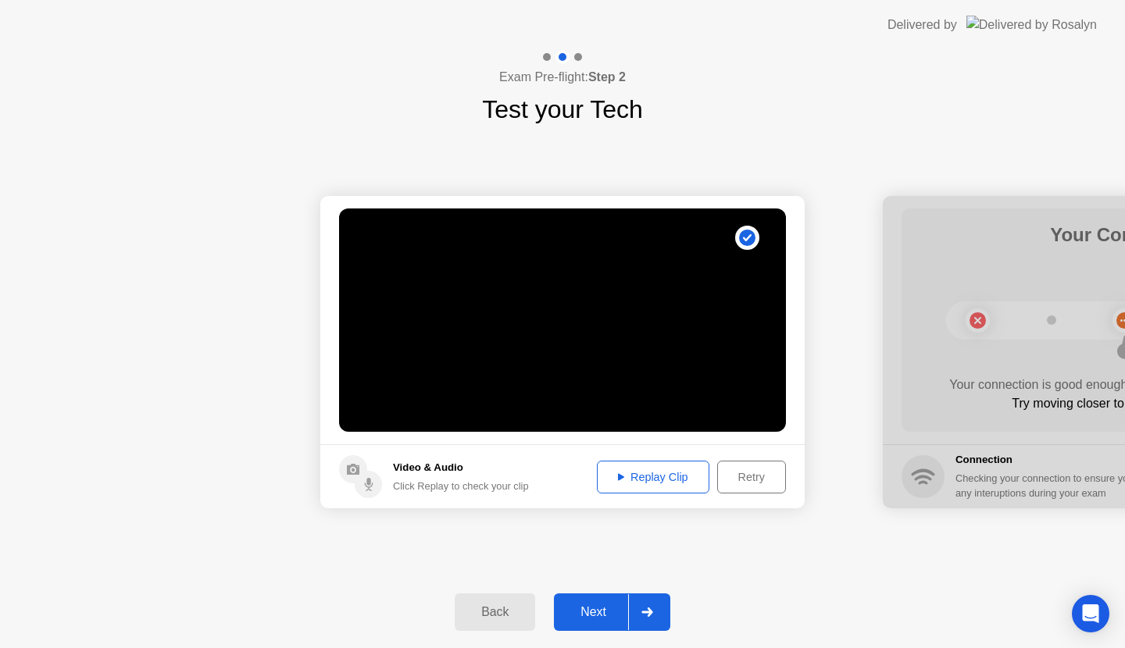
click at [751, 475] on div "Retry" at bounding box center [752, 477] width 58 height 12
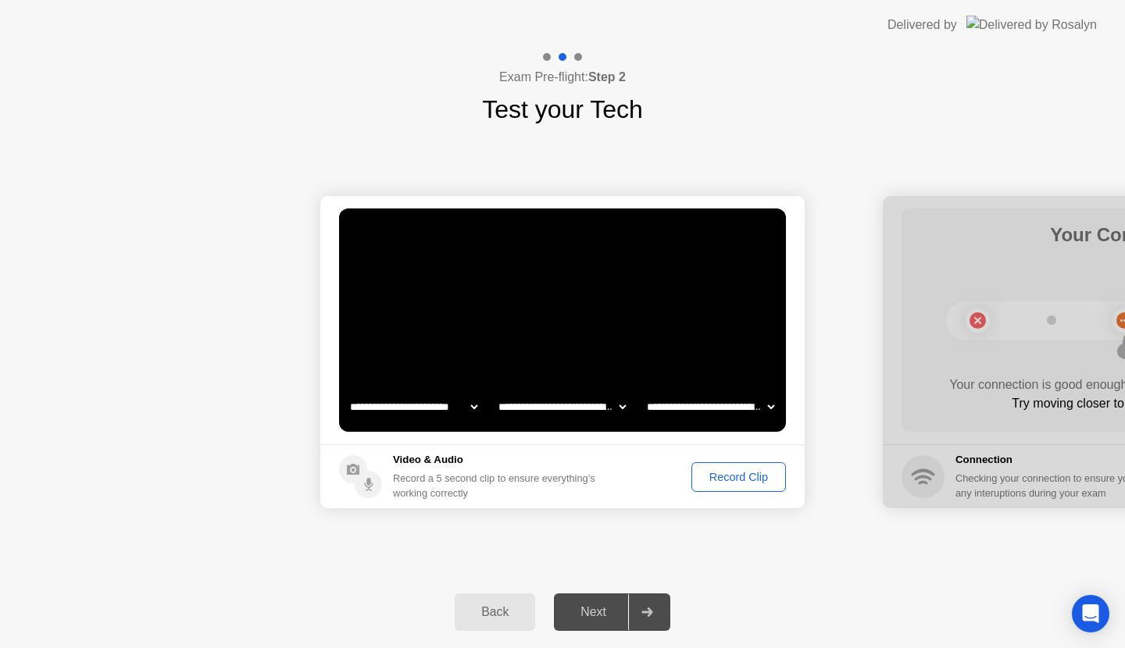
click at [747, 471] on div "Record Clip" at bounding box center [739, 477] width 84 height 12
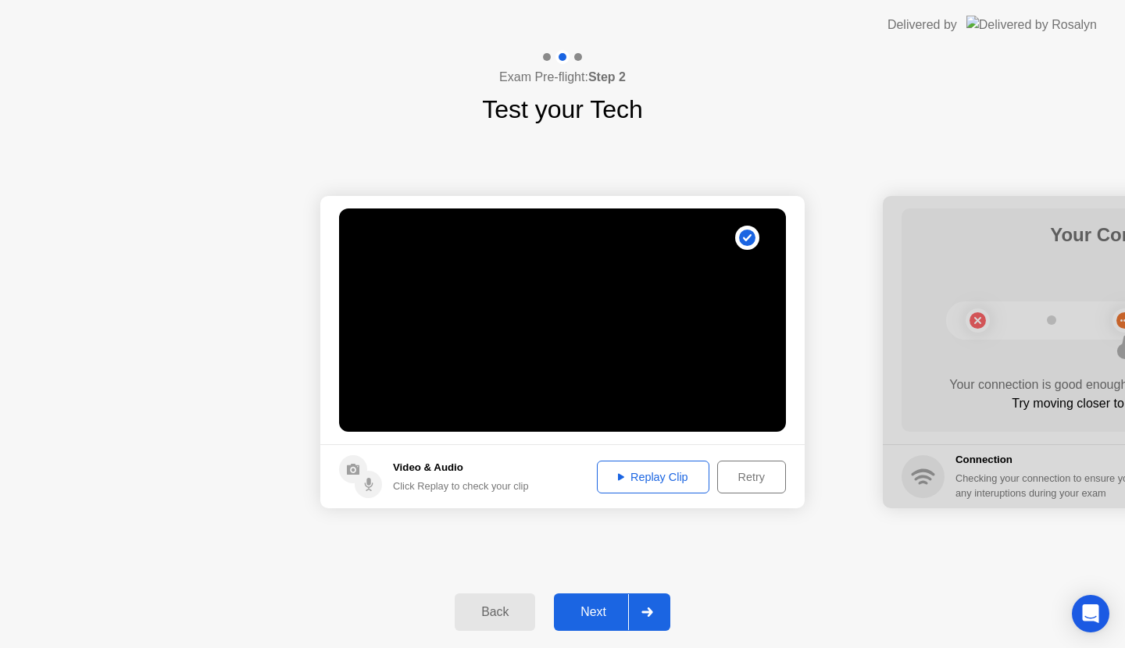
click at [589, 605] on div "Next" at bounding box center [594, 612] width 70 height 14
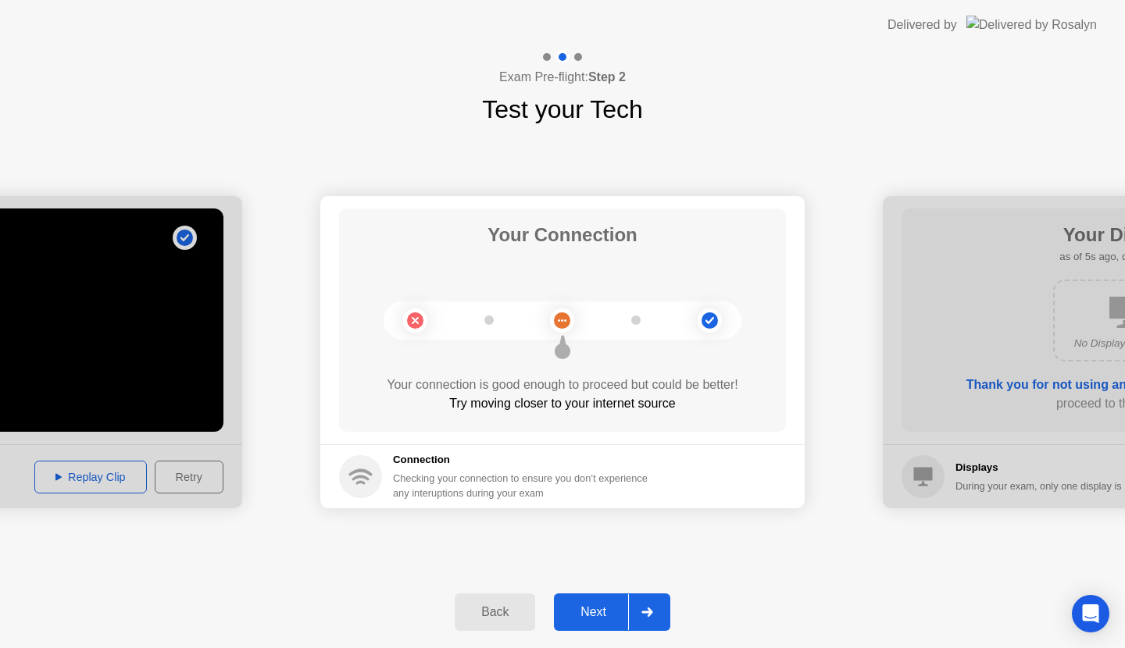
click at [599, 609] on div "Next" at bounding box center [594, 612] width 70 height 14
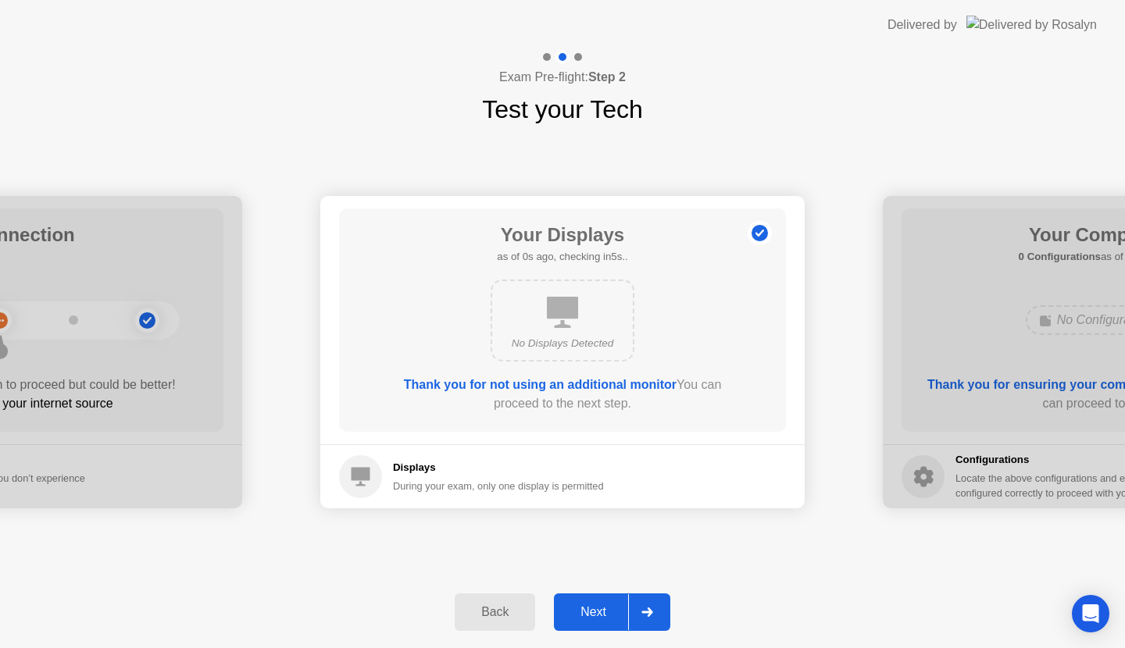
click at [599, 609] on div "Next" at bounding box center [594, 612] width 70 height 14
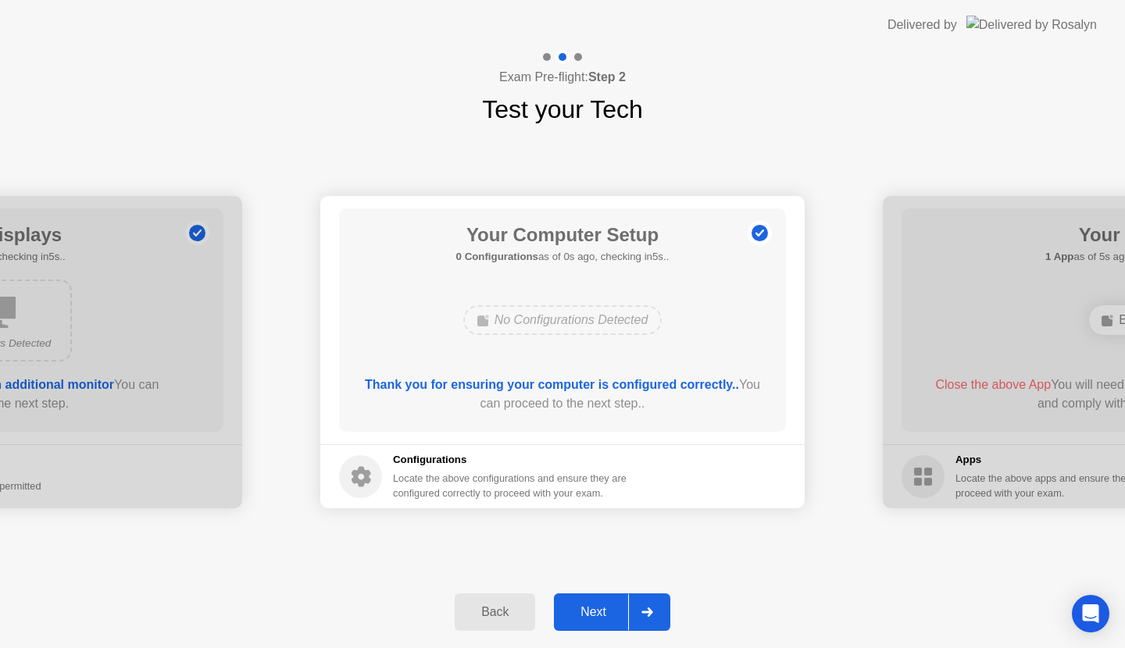
click at [599, 609] on div "Next" at bounding box center [594, 612] width 70 height 14
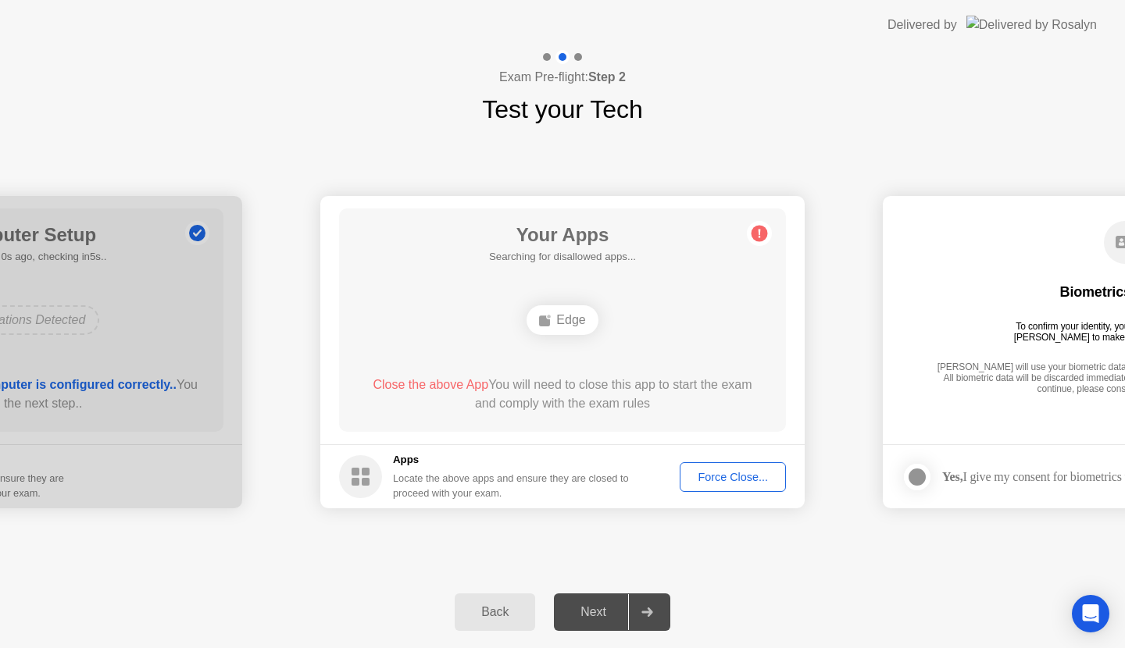
click at [599, 609] on div "Next" at bounding box center [594, 612] width 70 height 14
click at [1020, 310] on div "Biometrics Consent To confirm your identity, your testing program requires [PER…" at bounding box center [1124, 309] width 447 height 201
click at [723, 473] on div "Force Close..." at bounding box center [732, 477] width 95 height 12
click at [731, 476] on div "Force Close..." at bounding box center [732, 477] width 95 height 12
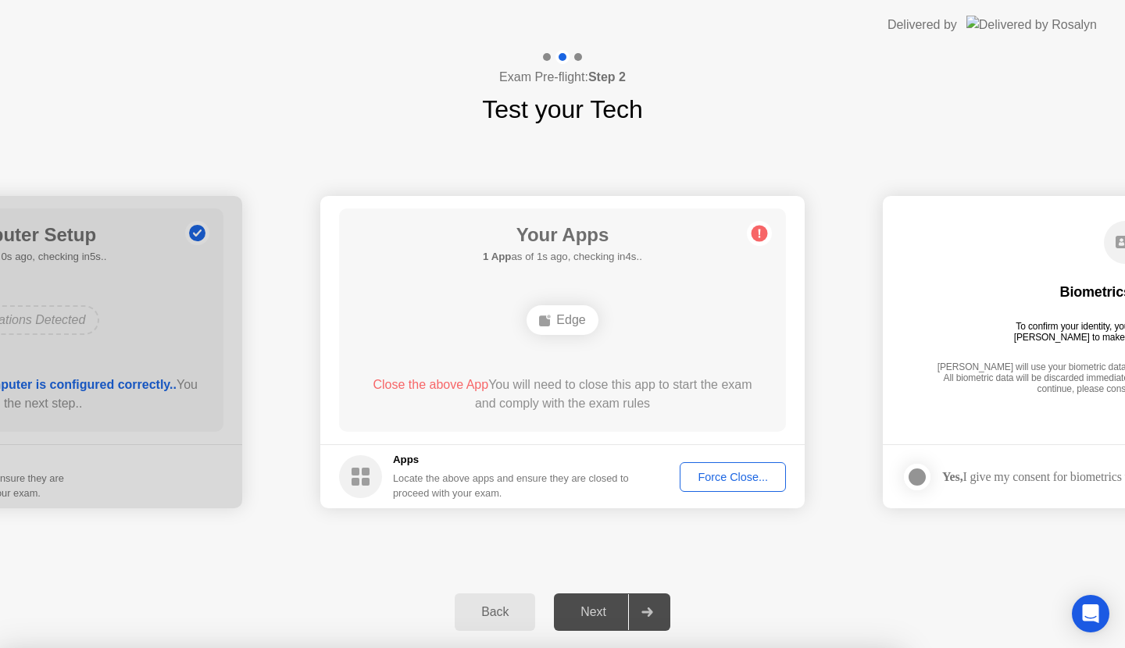
click at [560, 307] on div "Edge" at bounding box center [562, 320] width 71 height 30
click at [547, 320] on rect at bounding box center [544, 321] width 11 height 11
click at [761, 232] on circle at bounding box center [759, 234] width 16 height 16
click at [708, 476] on div "Force Close..." at bounding box center [732, 477] width 95 height 12
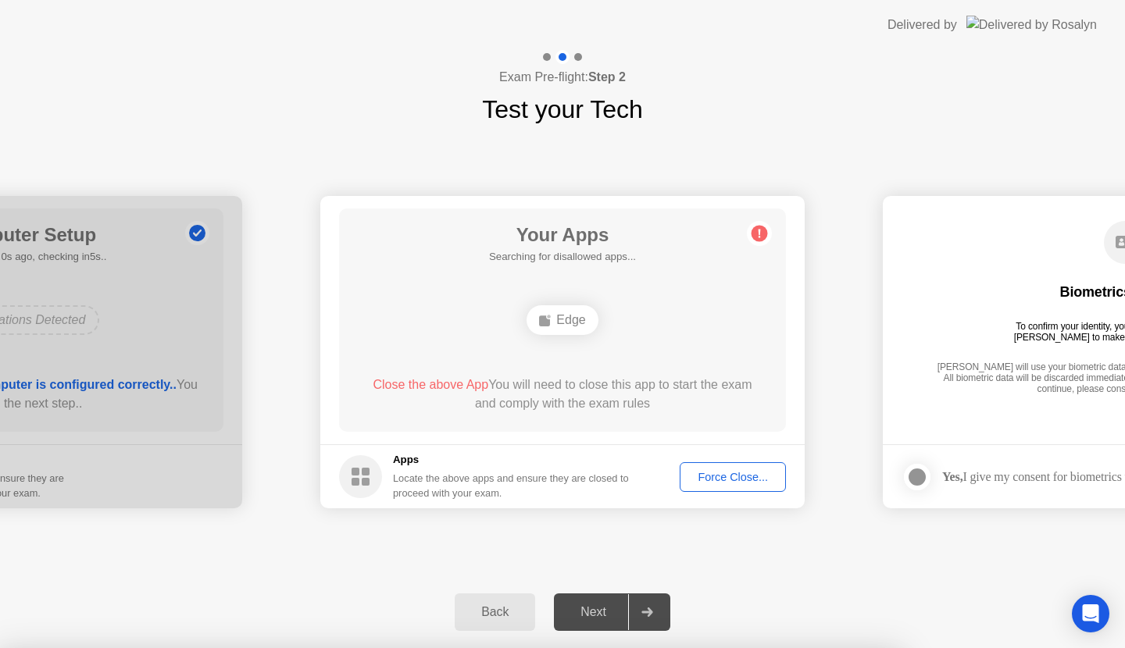
click at [654, 623] on div at bounding box center [646, 612] width 37 height 36
click at [656, 614] on div at bounding box center [646, 612] width 37 height 36
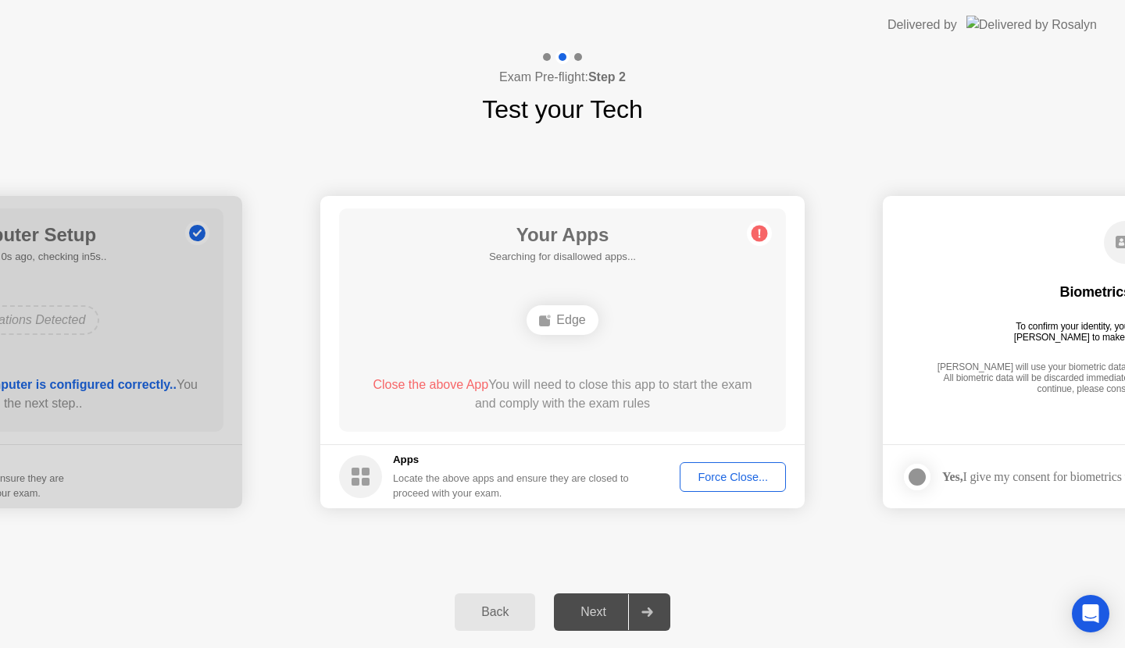
click at [656, 614] on div at bounding box center [646, 612] width 37 height 36
click at [745, 472] on div "Force Close..." at bounding box center [732, 477] width 95 height 12
click at [640, 627] on div at bounding box center [646, 612] width 37 height 36
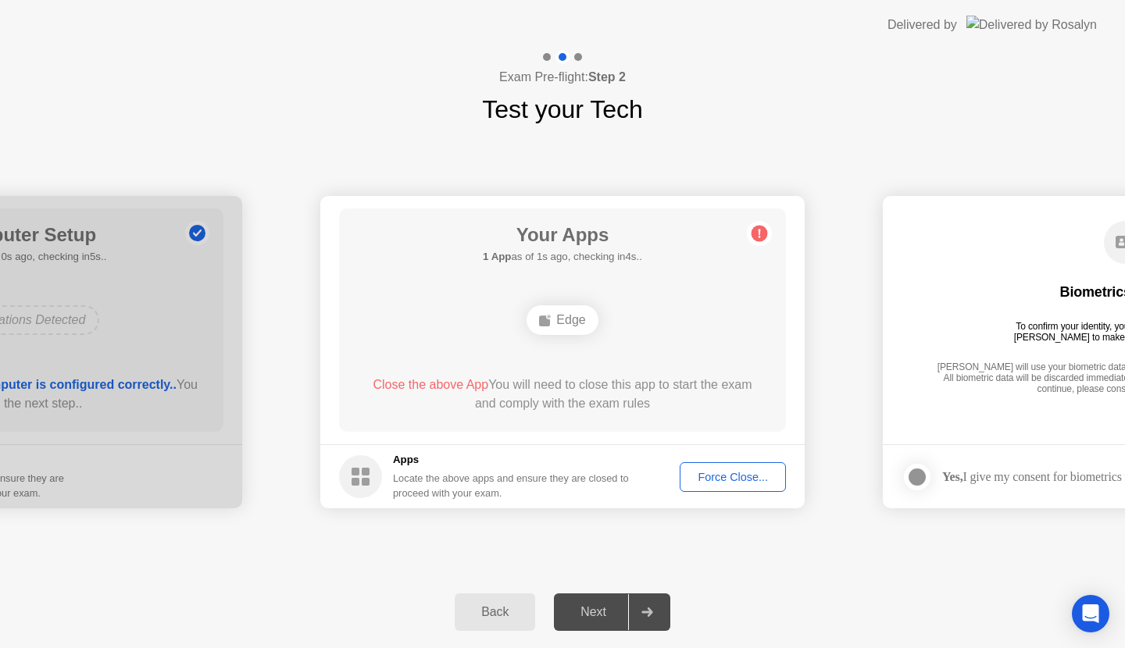
click at [645, 621] on div at bounding box center [646, 612] width 37 height 36
click at [718, 471] on div "Force Close..." at bounding box center [732, 477] width 95 height 12
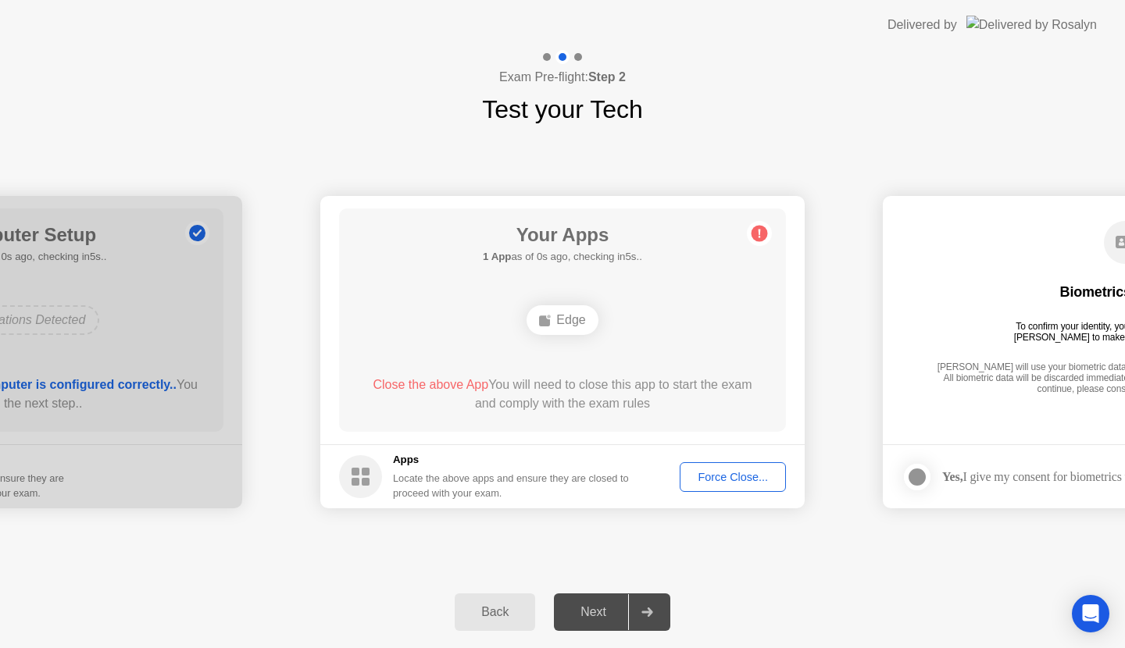
click at [921, 473] on div at bounding box center [917, 477] width 19 height 19
click at [934, 301] on div "Biometrics Consent To confirm your identity, your testing program requires [PER…" at bounding box center [1124, 309] width 447 height 201
click at [654, 607] on div at bounding box center [646, 612] width 37 height 36
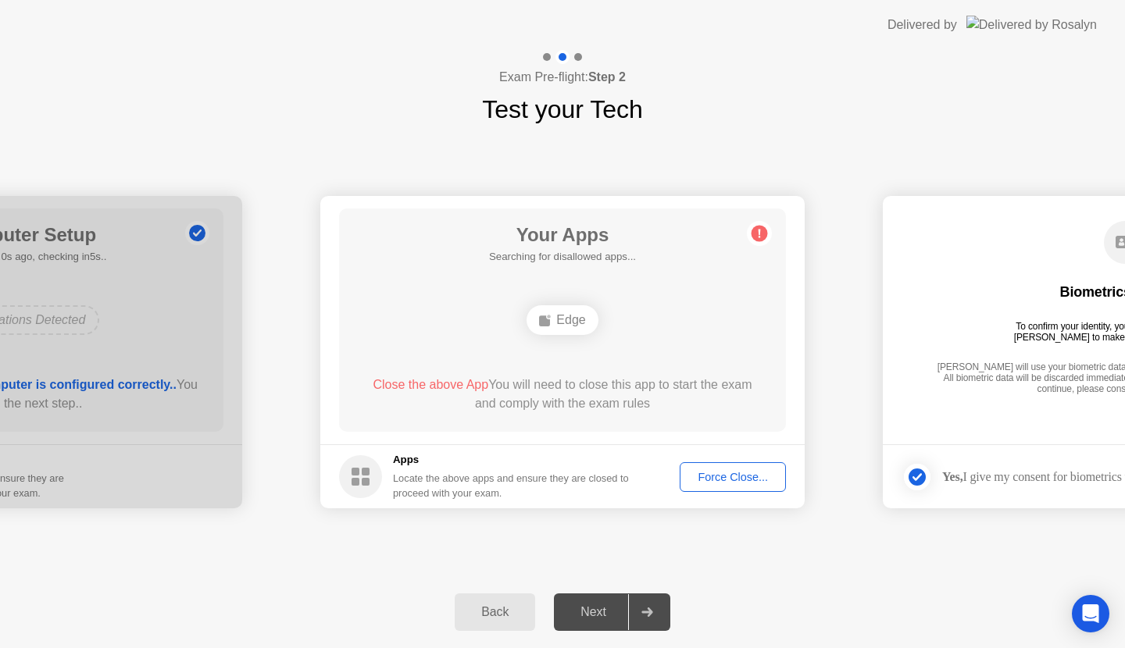
click at [654, 607] on div at bounding box center [646, 612] width 37 height 36
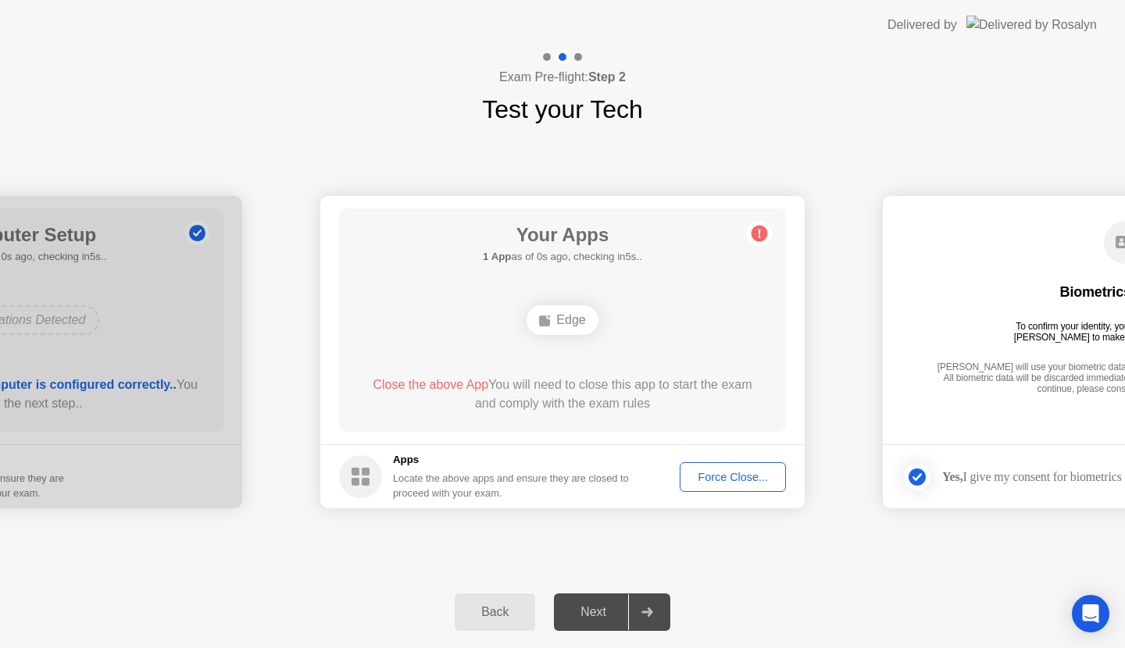
click at [559, 310] on div "Edge" at bounding box center [562, 320] width 71 height 30
click at [560, 322] on div "Edge" at bounding box center [562, 320] width 71 height 30
click at [741, 472] on div "Force Close..." at bounding box center [732, 477] width 95 height 12
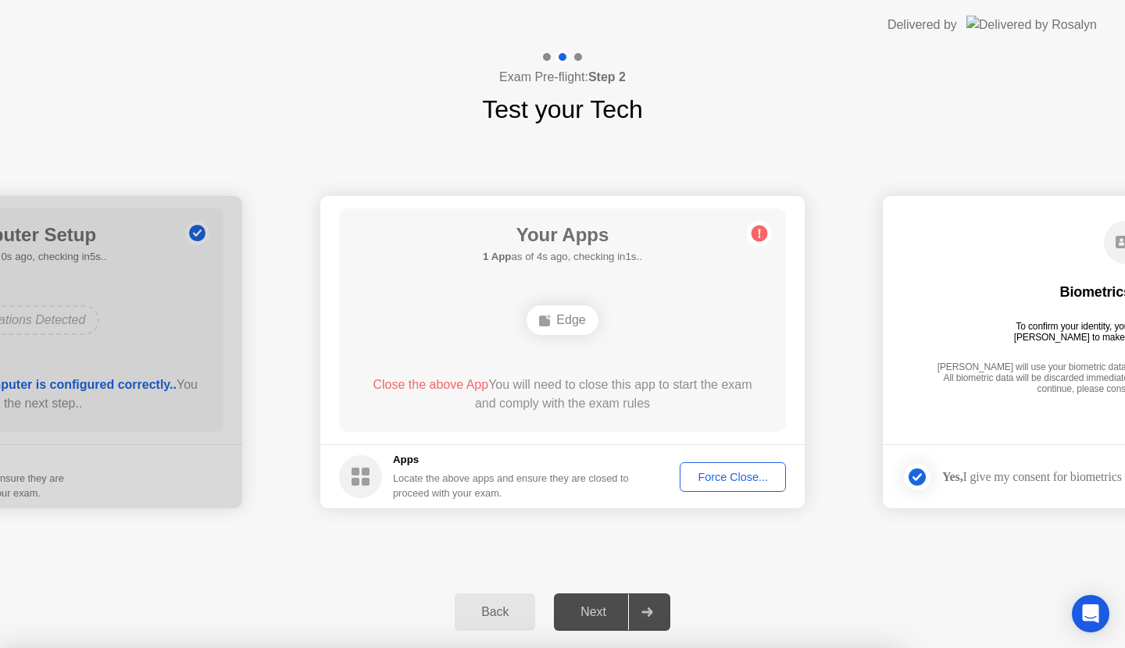
click at [758, 480] on div "Force Close..." at bounding box center [732, 477] width 95 height 12
click at [582, 332] on div "Edge" at bounding box center [562, 320] width 71 height 30
click at [712, 475] on div "Force Close..." at bounding box center [732, 477] width 95 height 12
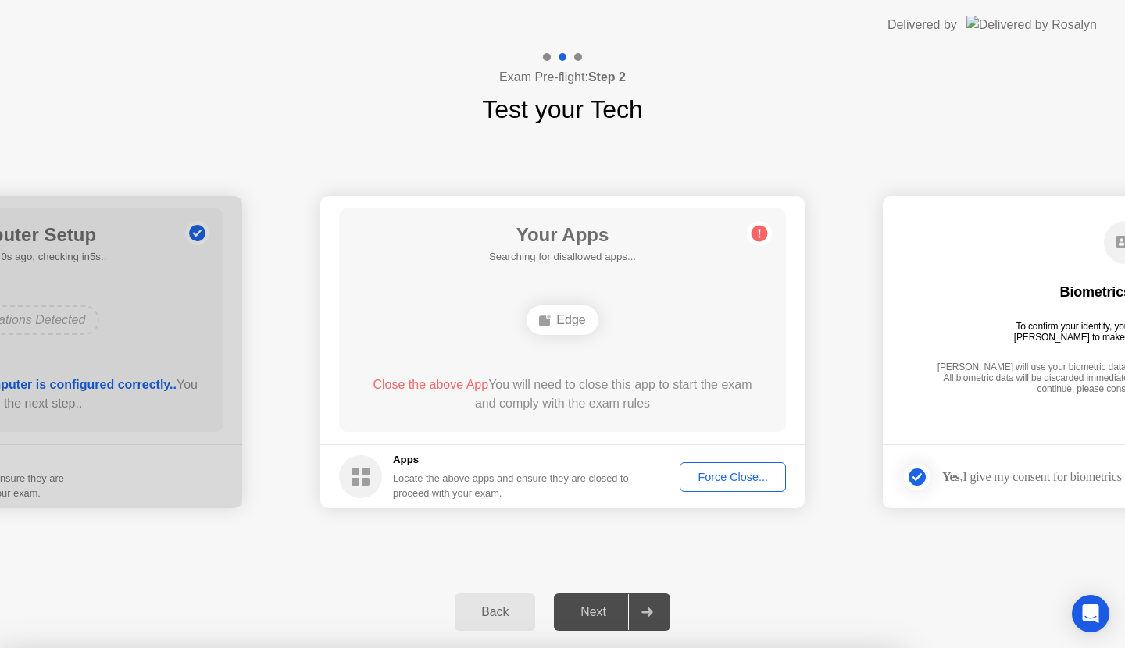
click at [560, 324] on div "Edge" at bounding box center [562, 320] width 71 height 30
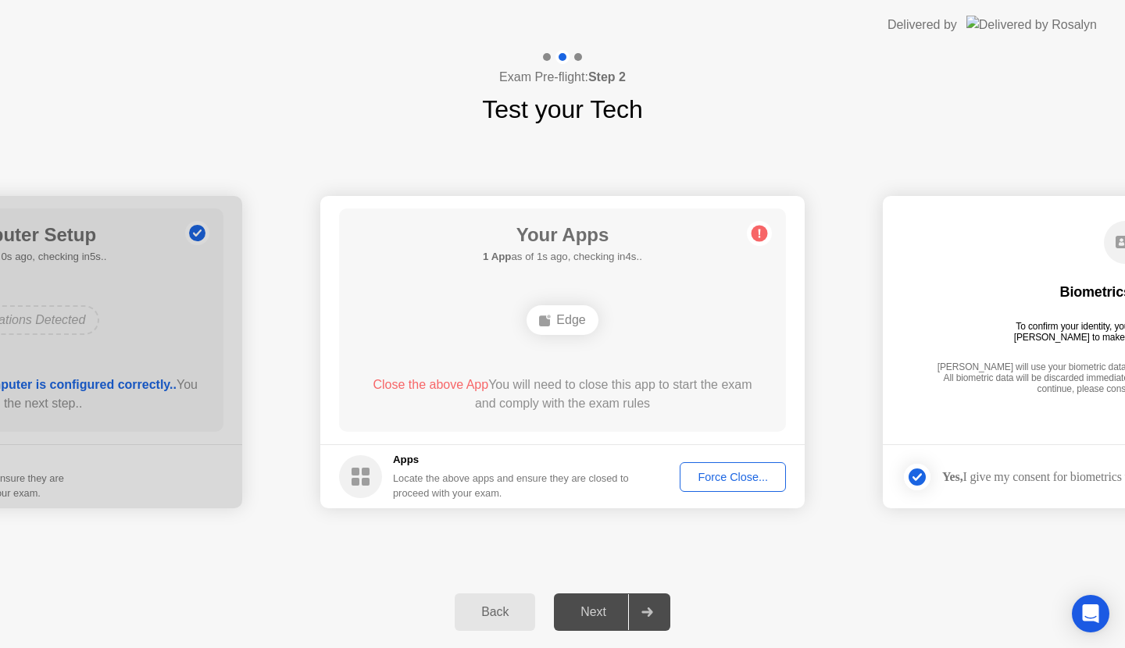
click at [560, 324] on div "Edge" at bounding box center [562, 320] width 71 height 30
click at [715, 479] on div "Force Close..." at bounding box center [732, 477] width 95 height 12
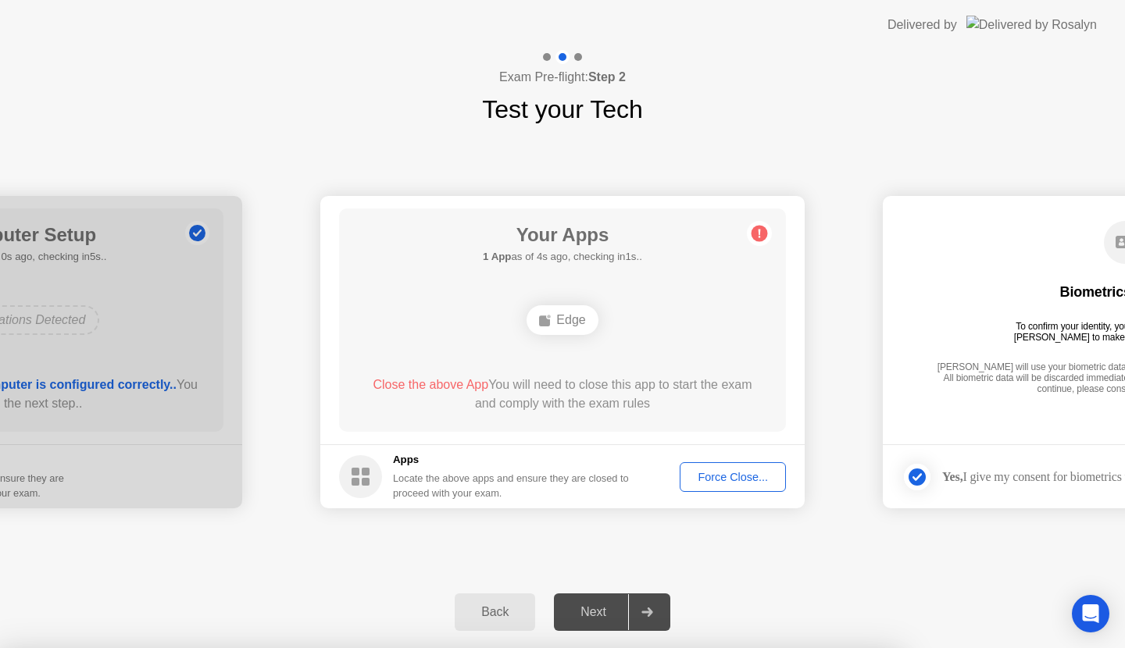
click at [782, 387] on div "Your Apps 1 App as of 4s ago, checking in1s.. Edge Close the above App You will…" at bounding box center [562, 320] width 447 height 223
click at [363, 470] on rect at bounding box center [366, 472] width 8 height 8
drag, startPoint x: 363, startPoint y: 470, endPoint x: 881, endPoint y: 186, distance: 590.8
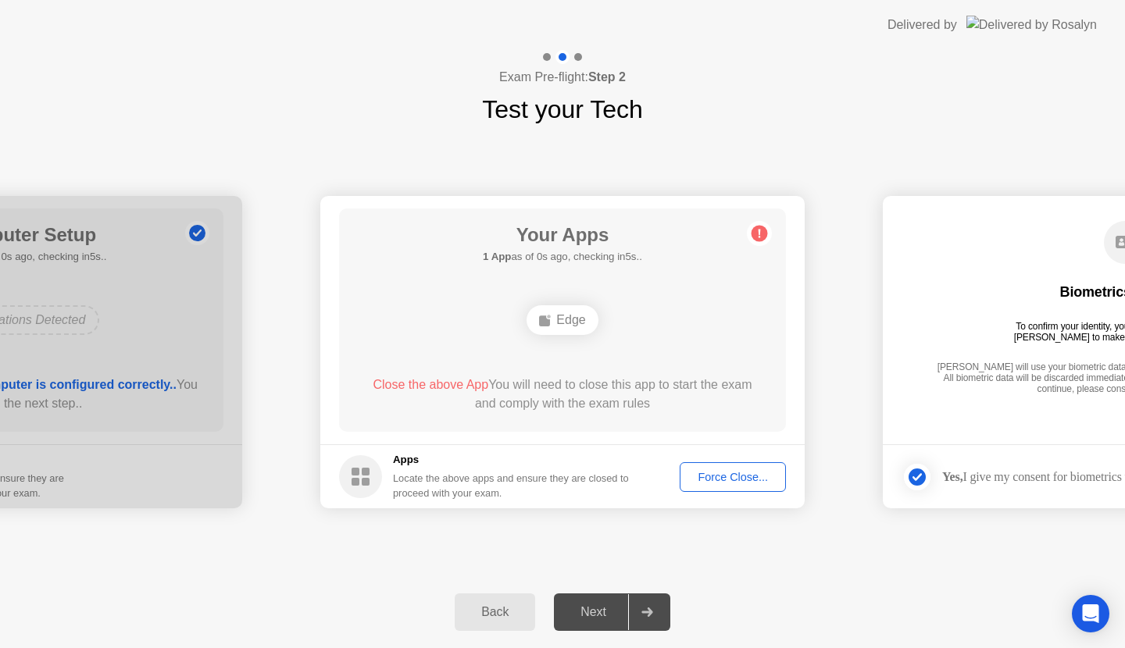
click at [650, 608] on icon at bounding box center [647, 612] width 12 height 9
click at [757, 235] on circle at bounding box center [759, 234] width 16 height 16
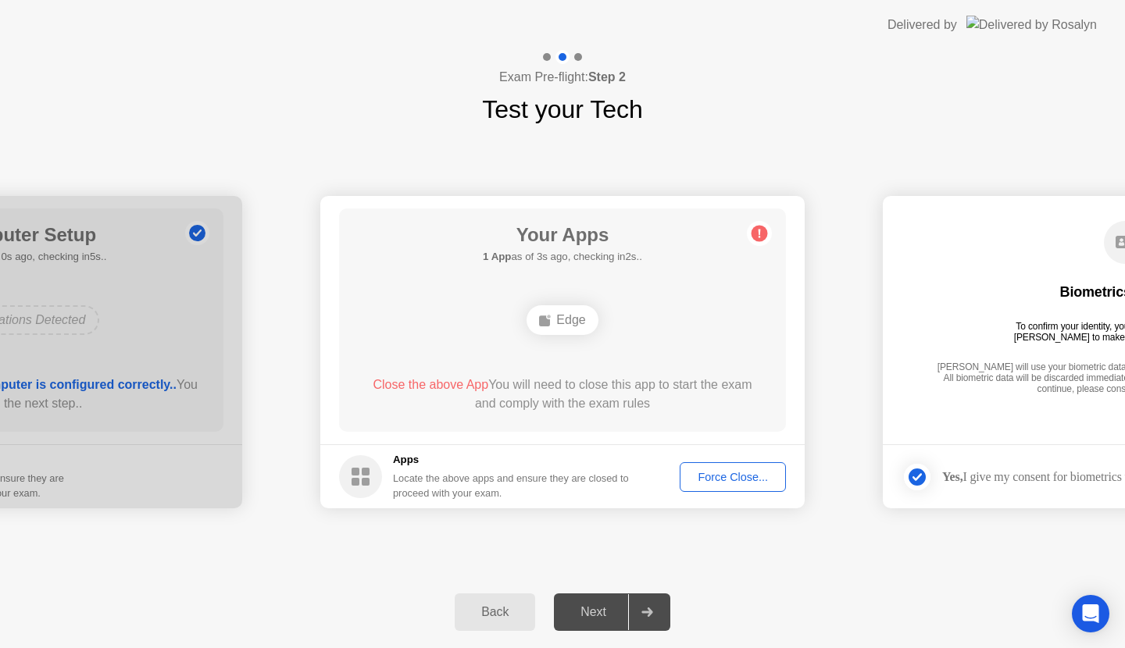
click at [757, 235] on circle at bounding box center [759, 234] width 16 height 16
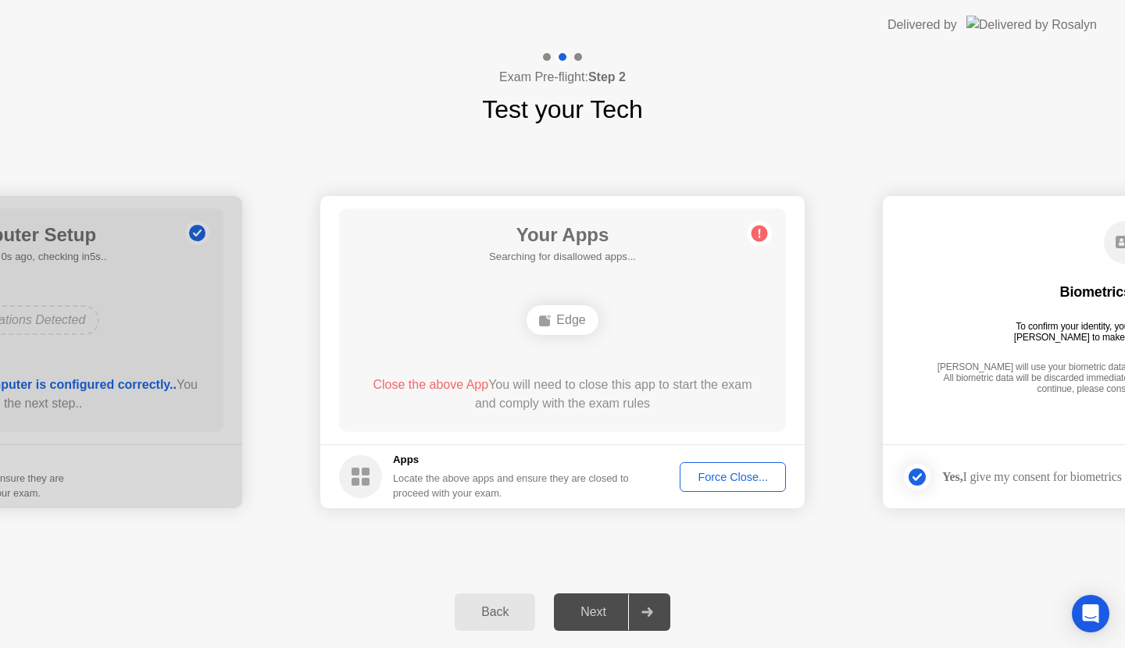
click at [757, 235] on circle at bounding box center [759, 234] width 16 height 16
click at [530, 78] on h4 "Exam Pre-flight: Step 2" at bounding box center [562, 77] width 127 height 19
click at [573, 330] on div "Edge" at bounding box center [562, 320] width 71 height 30
click at [466, 384] on span "Close the above App" at bounding box center [431, 384] width 116 height 13
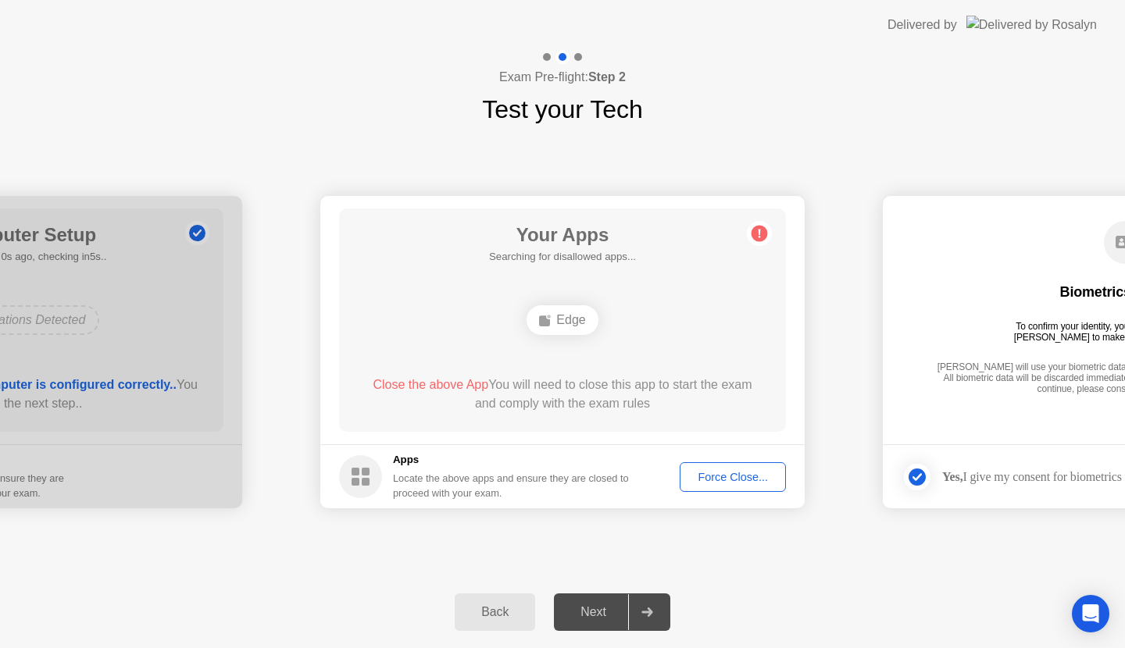
click at [559, 318] on div "Edge" at bounding box center [562, 320] width 71 height 30
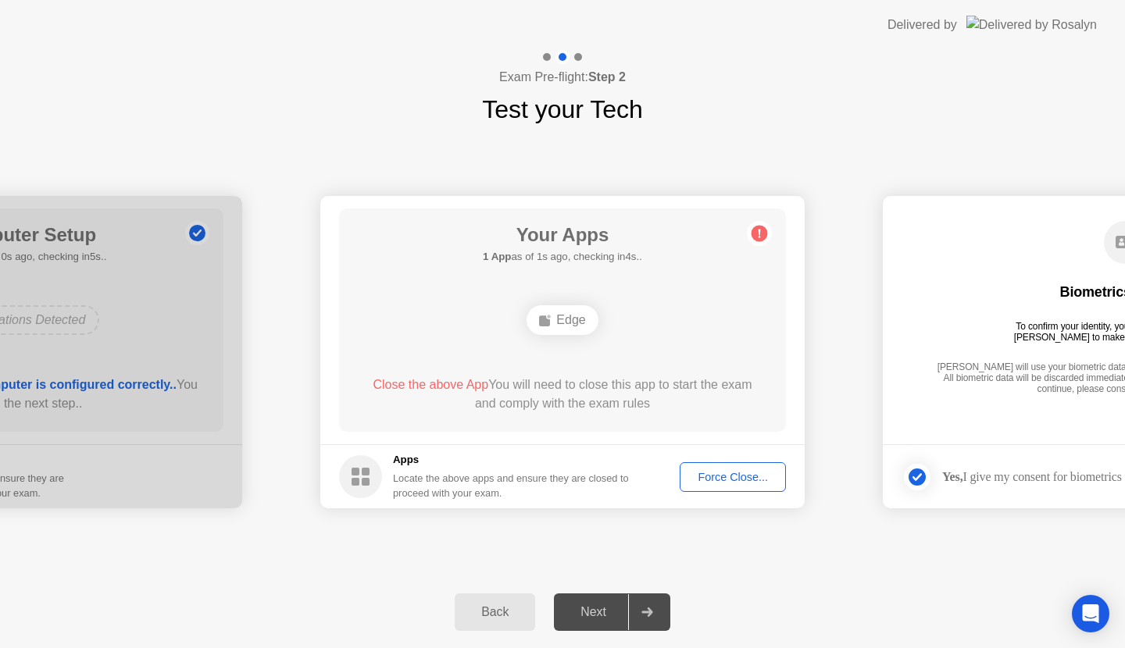
click at [559, 318] on div "Edge" at bounding box center [562, 320] width 71 height 30
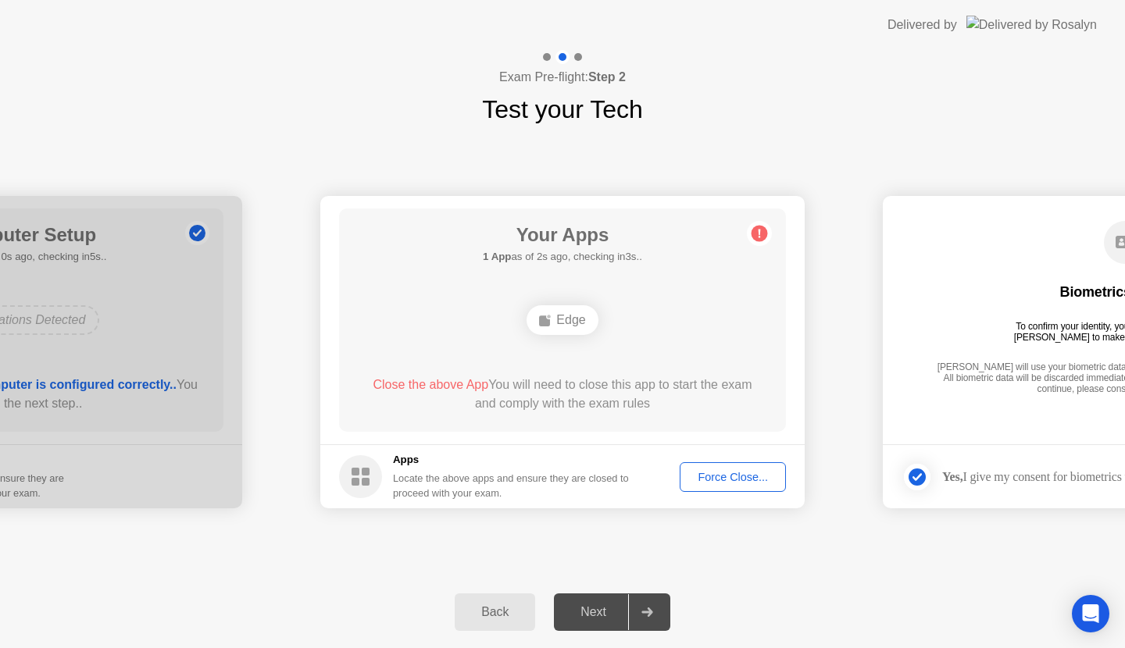
drag, startPoint x: 559, startPoint y: 318, endPoint x: 677, endPoint y: 423, distance: 158.2
click at [573, 328] on div "Edge" at bounding box center [562, 320] width 71 height 30
click at [719, 471] on div "Force Close..." at bounding box center [732, 477] width 95 height 12
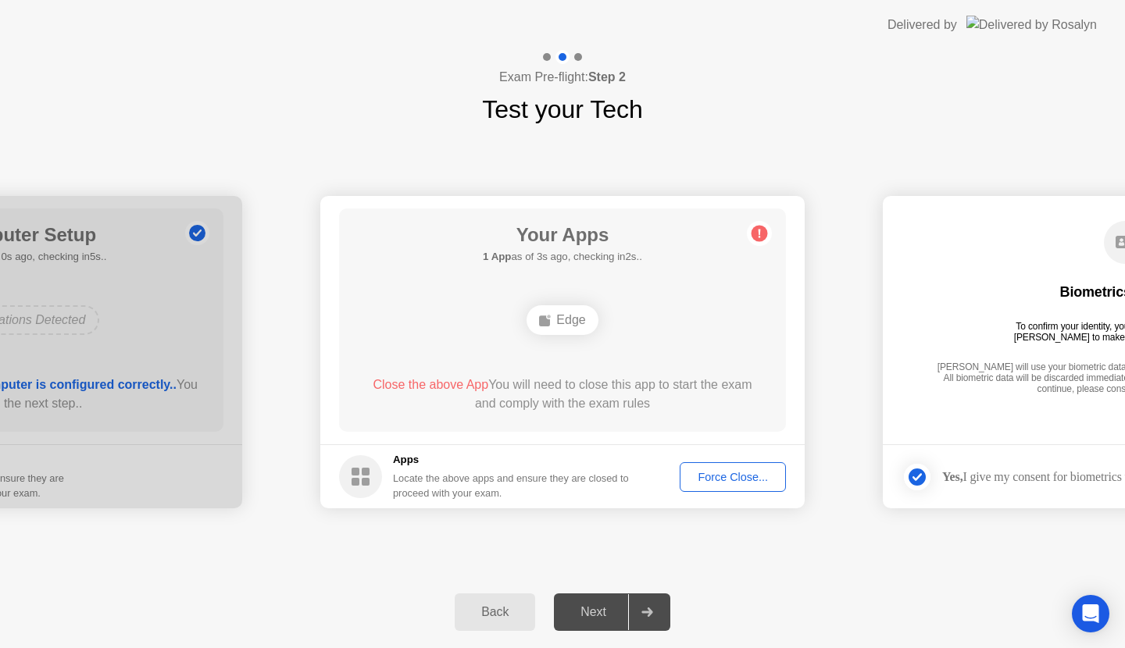
click at [659, 611] on div at bounding box center [646, 612] width 37 height 36
click at [1084, 619] on icon "Open Intercom Messenger" at bounding box center [1090, 614] width 18 height 20
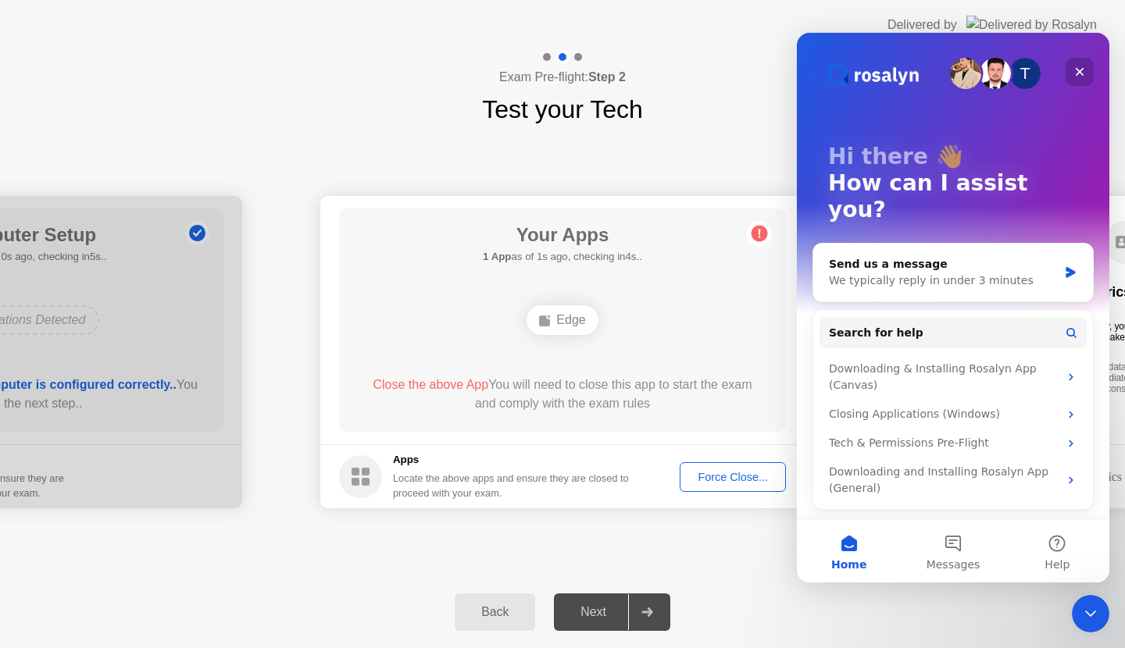
click at [1076, 73] on icon "Close" at bounding box center [1079, 72] width 12 height 12
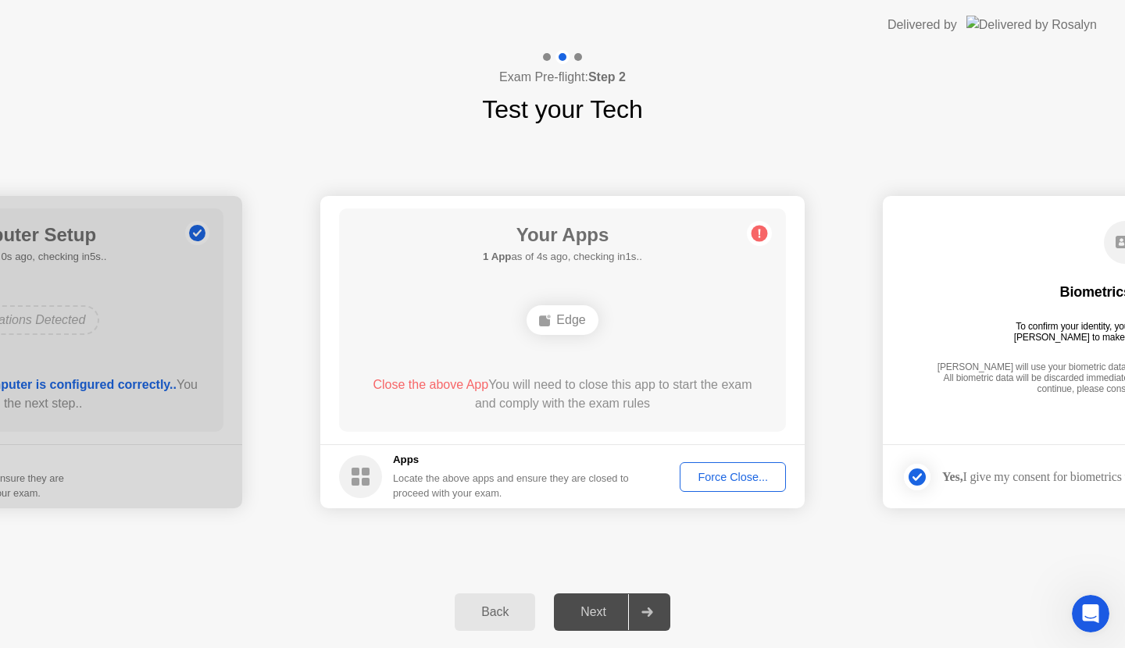
click at [707, 471] on div "Force Close..." at bounding box center [732, 477] width 95 height 12
click at [713, 481] on div "Force Close..." at bounding box center [732, 477] width 95 height 12
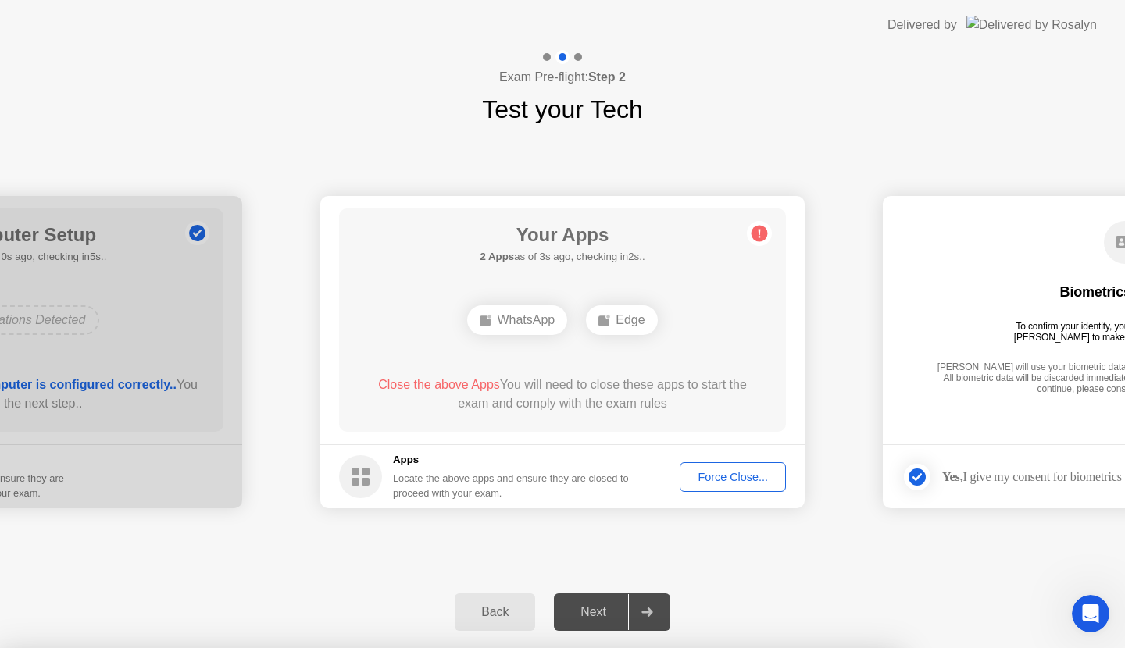
click at [709, 479] on div "Force Close..." at bounding box center [732, 477] width 95 height 12
